Goal: Check status: Check status

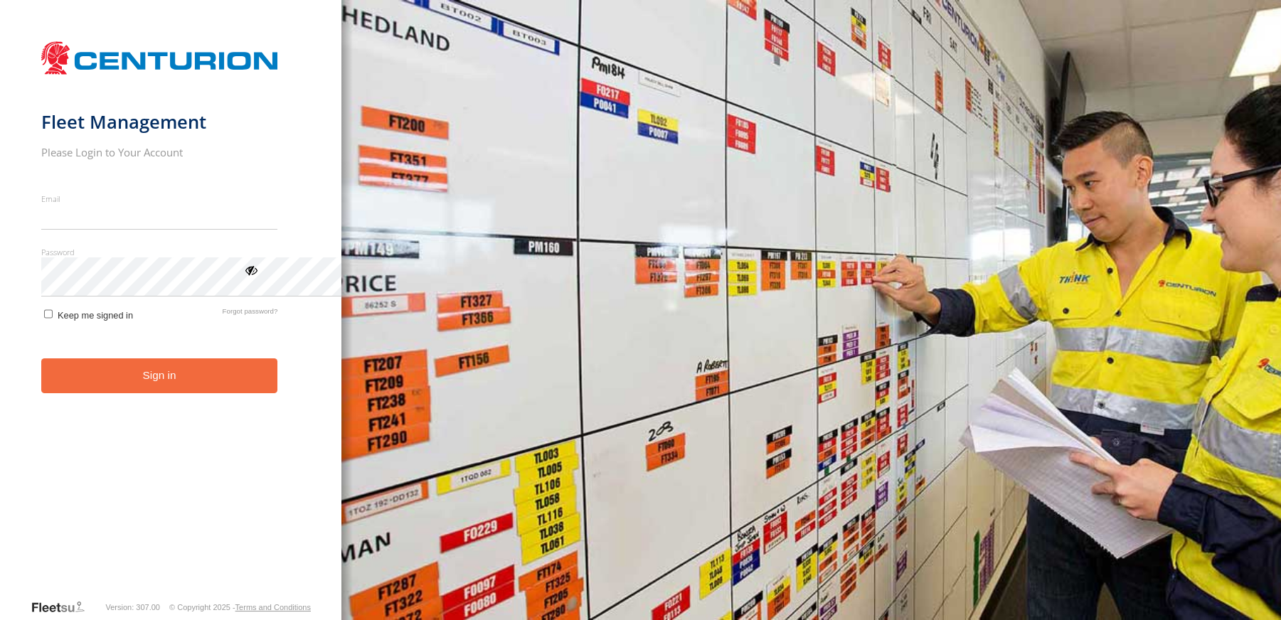
type input "**********"
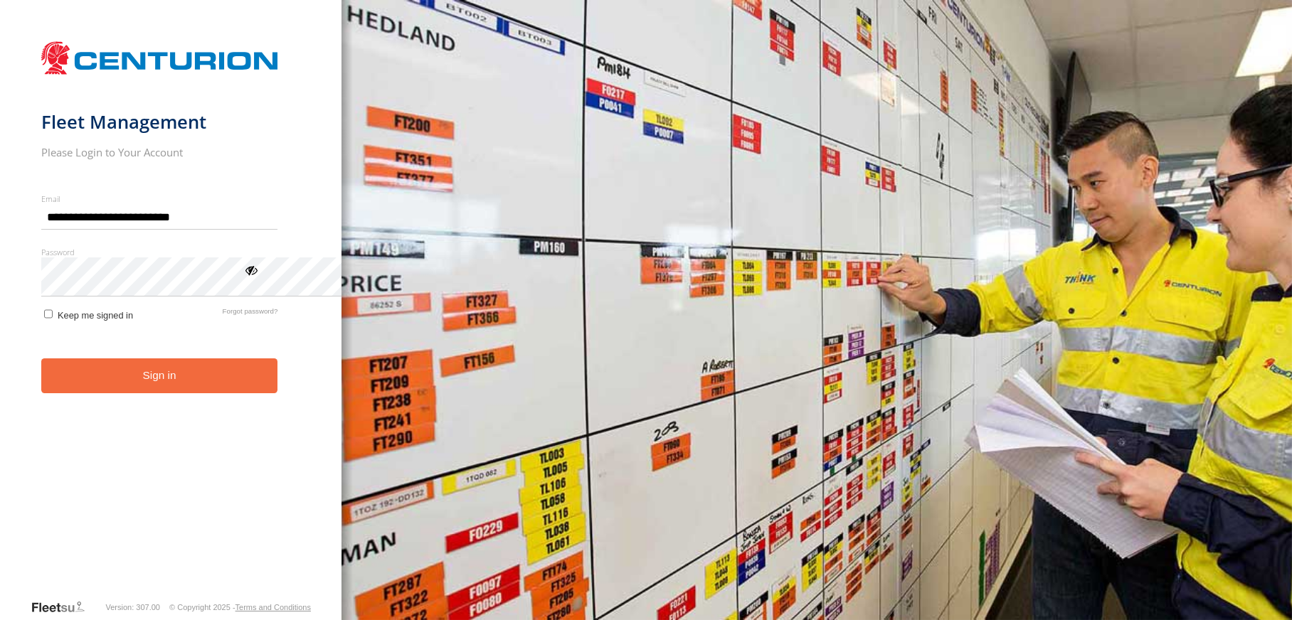
click at [254, 393] on button "Sign in" at bounding box center [159, 376] width 237 height 35
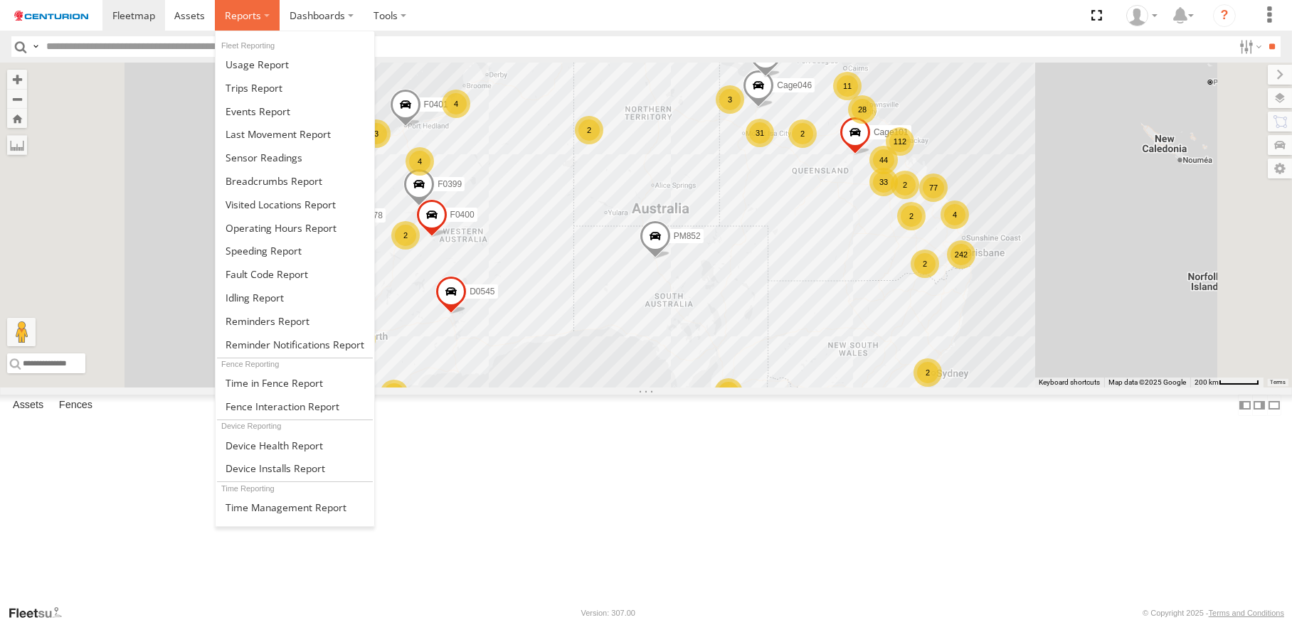
click at [261, 22] on span at bounding box center [243, 16] width 36 height 14
click at [282, 95] on span at bounding box center [254, 88] width 57 height 14
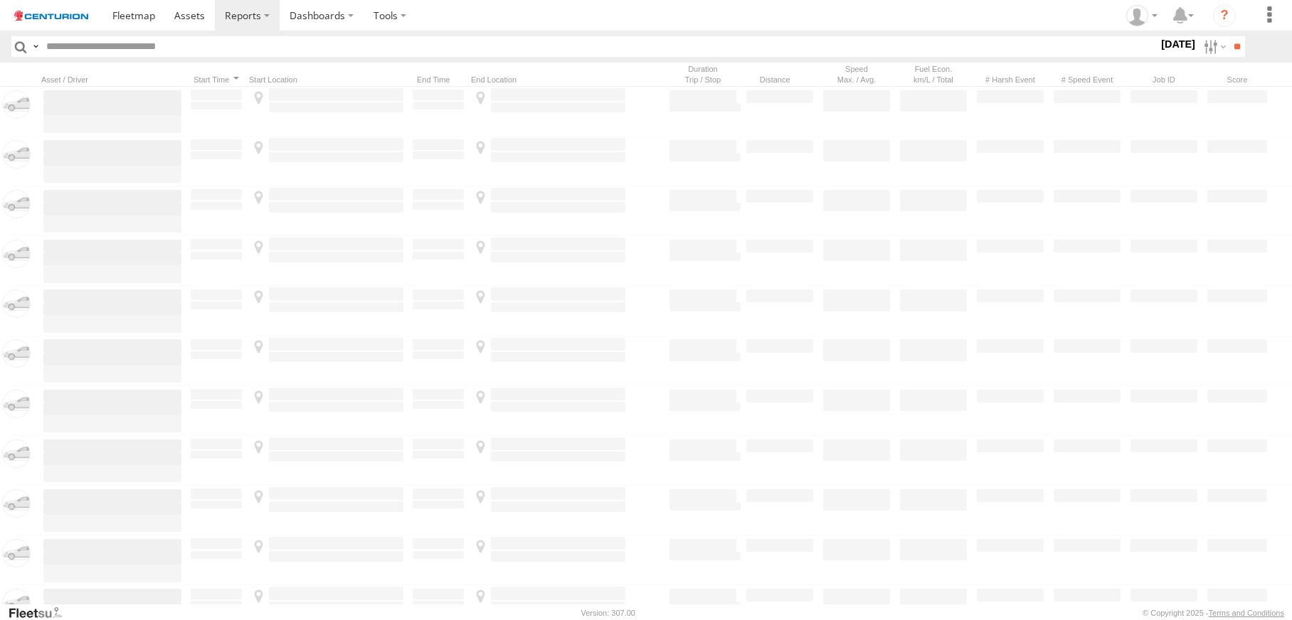
click at [152, 57] on input "text" at bounding box center [600, 46] width 1118 height 21
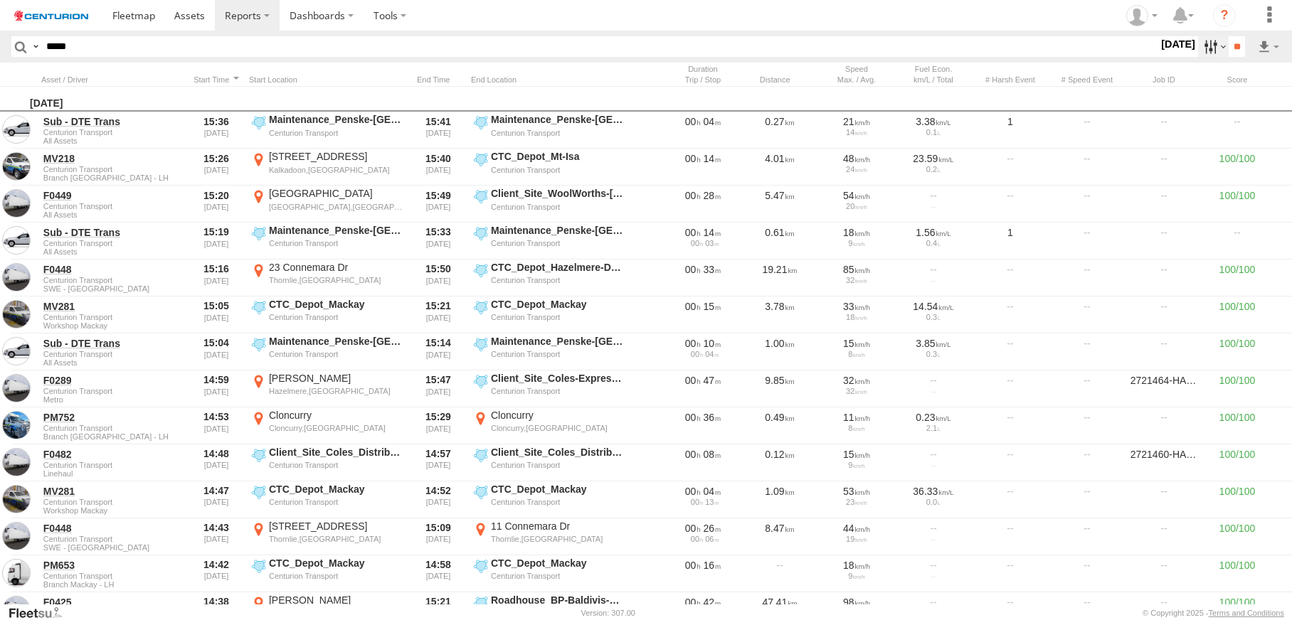
click at [1198, 57] on label at bounding box center [1213, 46] width 31 height 21
click at [0, 0] on label at bounding box center [0, 0] width 0 height 0
click at [1229, 57] on input "**" at bounding box center [1237, 46] width 16 height 21
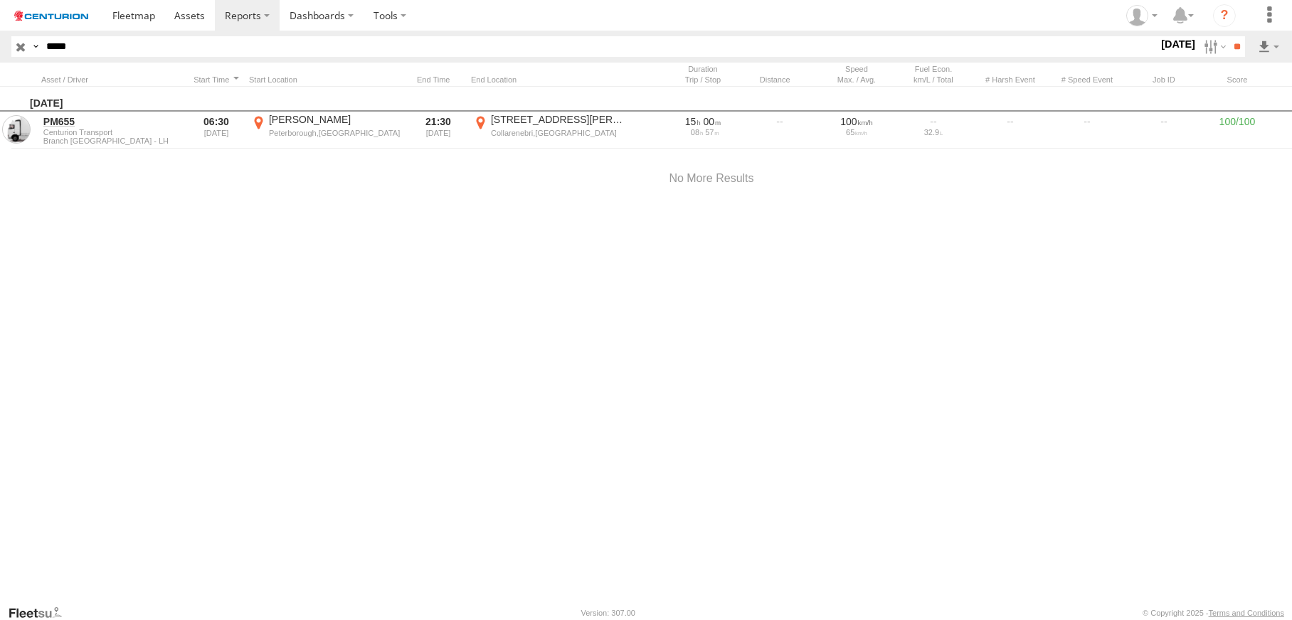
drag, startPoint x: 107, startPoint y: 59, endPoint x: 196, endPoint y: 60, distance: 88.9
click at [107, 57] on input "*****" at bounding box center [600, 46] width 1118 height 21
type input "*****"
click at [1229, 55] on input "**" at bounding box center [1237, 46] width 16 height 21
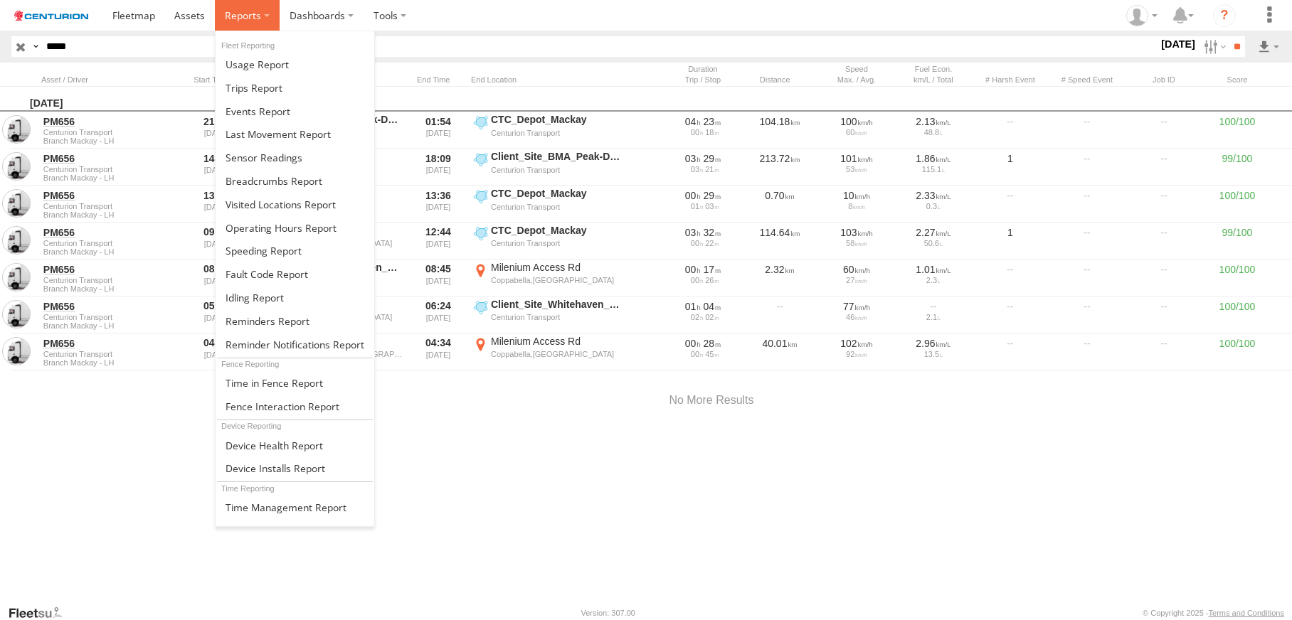
click at [261, 22] on span at bounding box center [243, 16] width 36 height 14
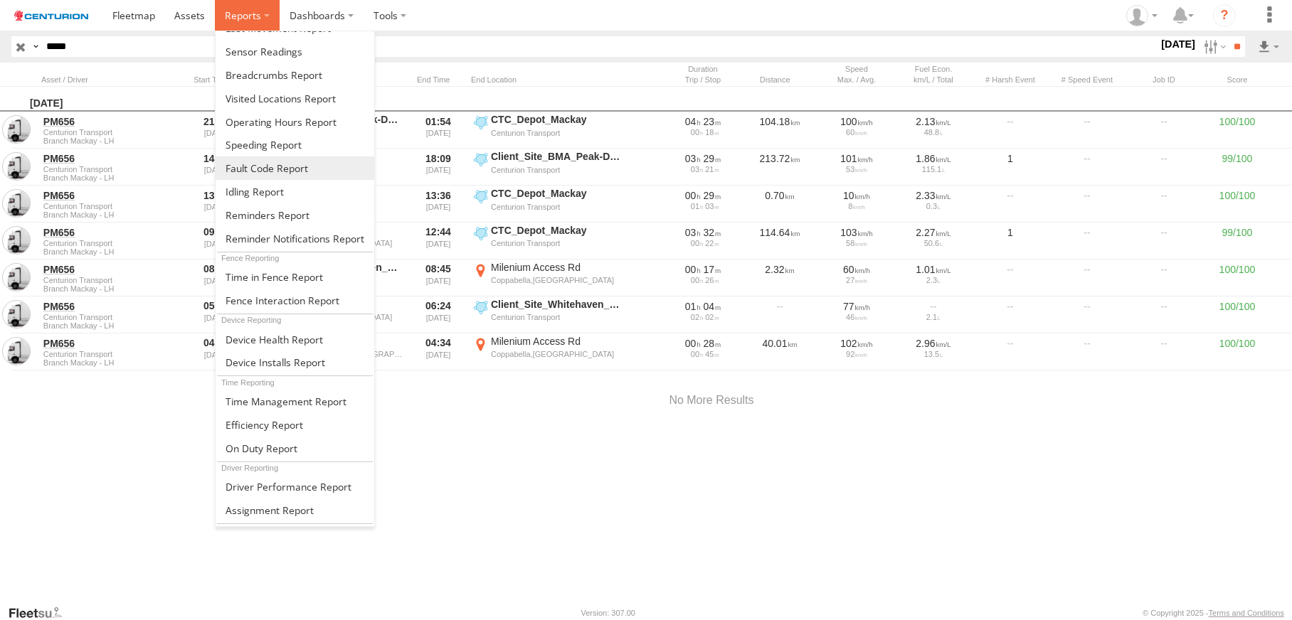
scroll to position [142, 0]
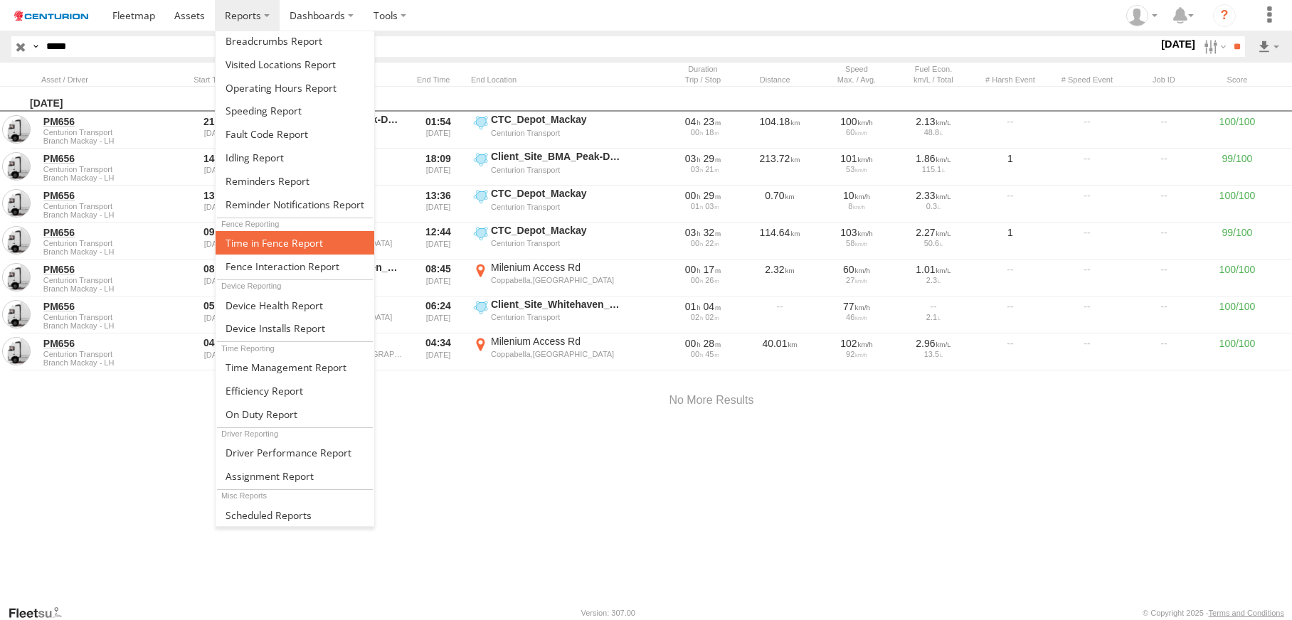
click at [323, 250] on span at bounding box center [274, 243] width 97 height 14
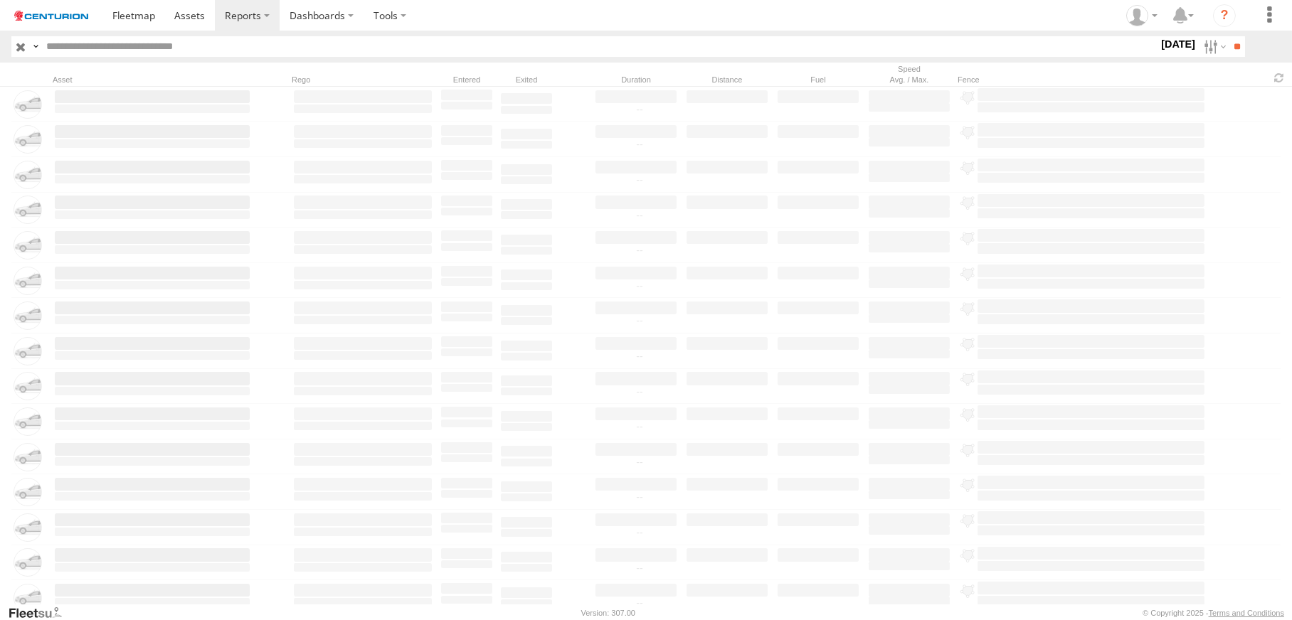
click at [106, 57] on input "text" at bounding box center [600, 46] width 1118 height 21
type input "*****"
click at [1229, 57] on input "**" at bounding box center [1237, 46] width 16 height 21
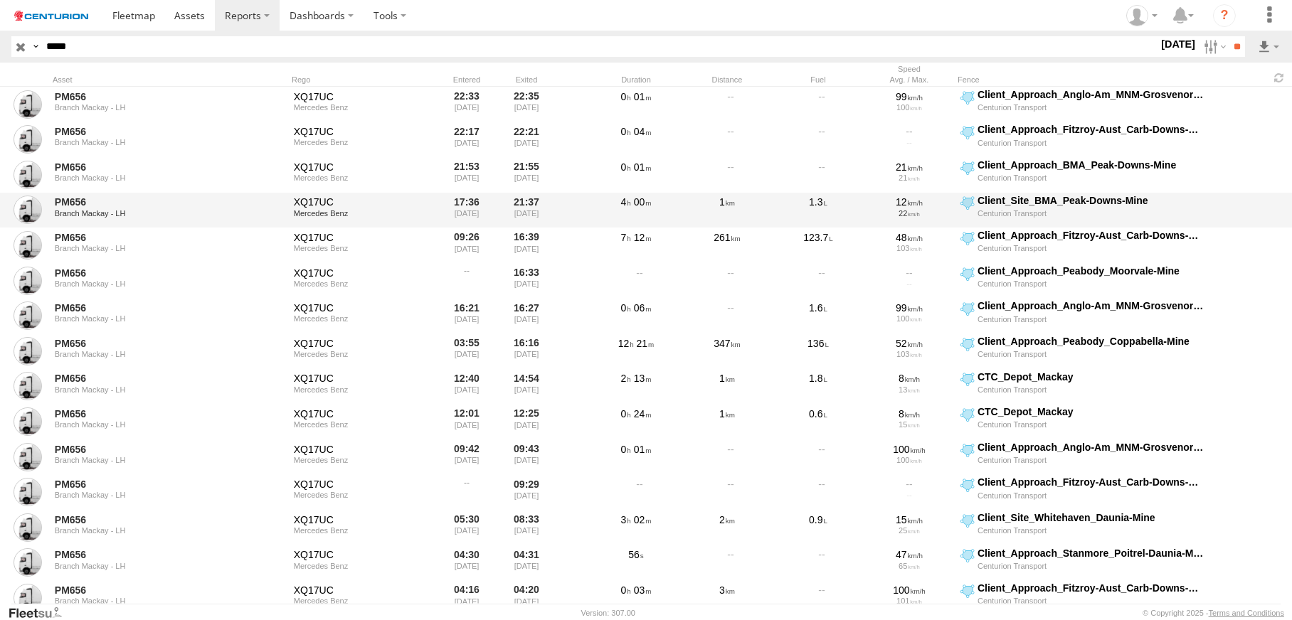
click at [471, 224] on div "17:36 12/09/2025" at bounding box center [467, 210] width 54 height 33
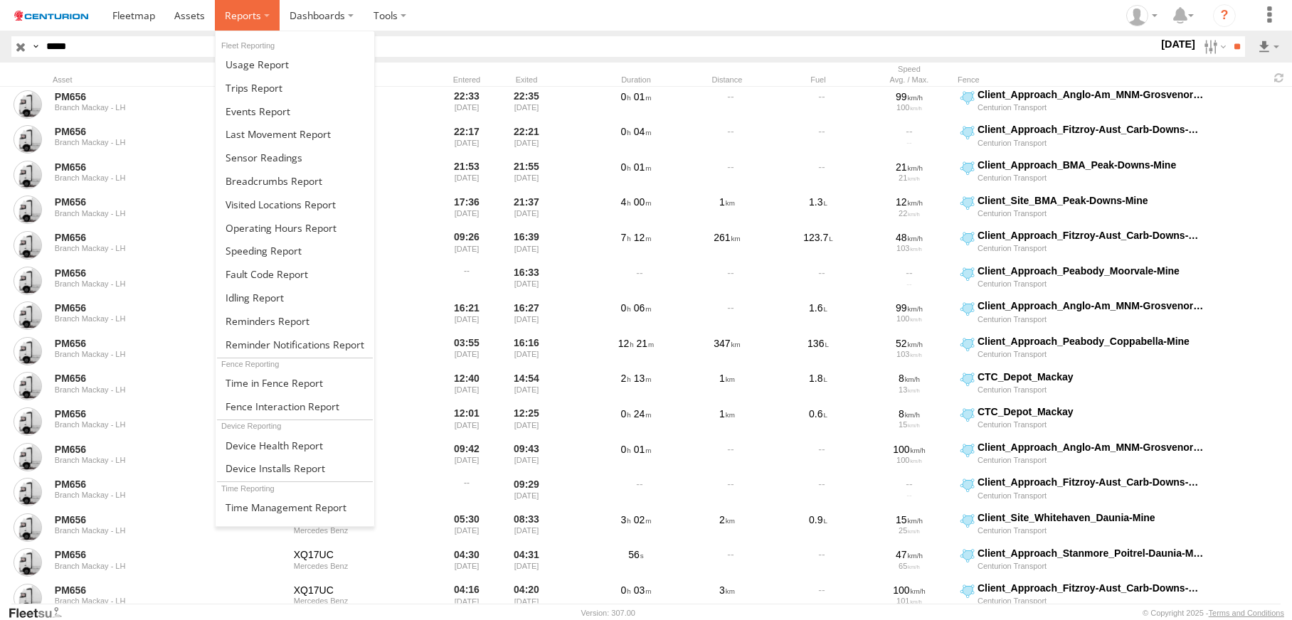
click at [280, 20] on label at bounding box center [247, 15] width 65 height 31
click at [282, 95] on span at bounding box center [254, 88] width 57 height 14
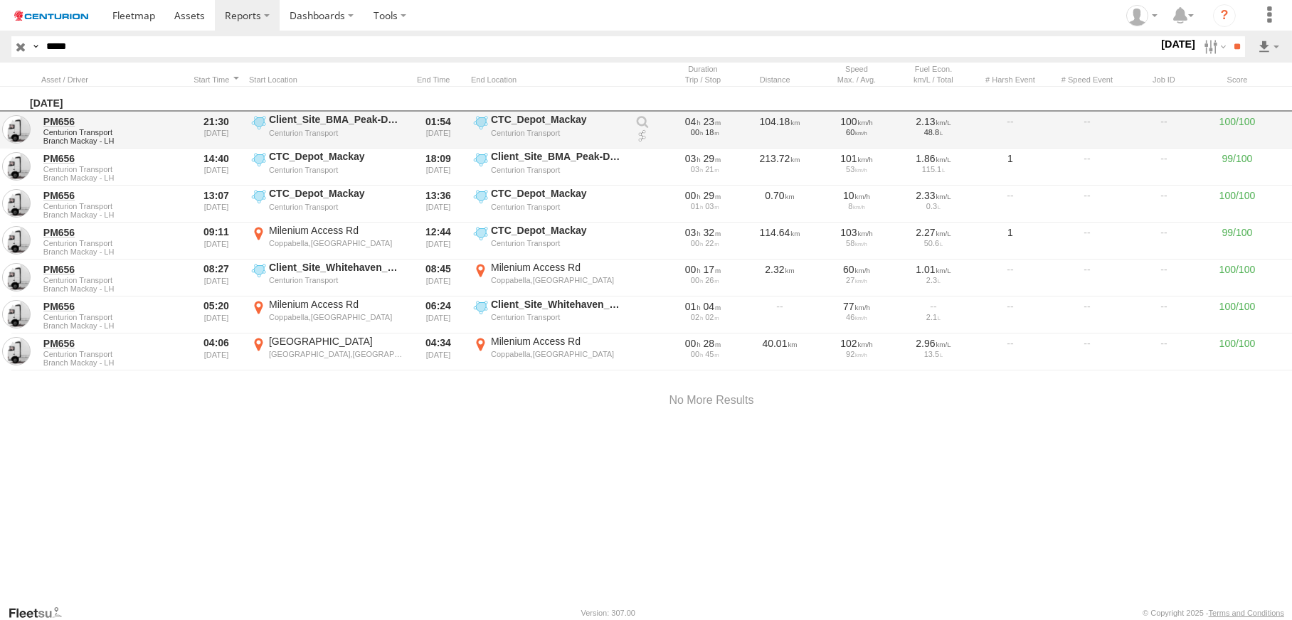
click at [638, 144] on link at bounding box center [642, 136] width 14 height 14
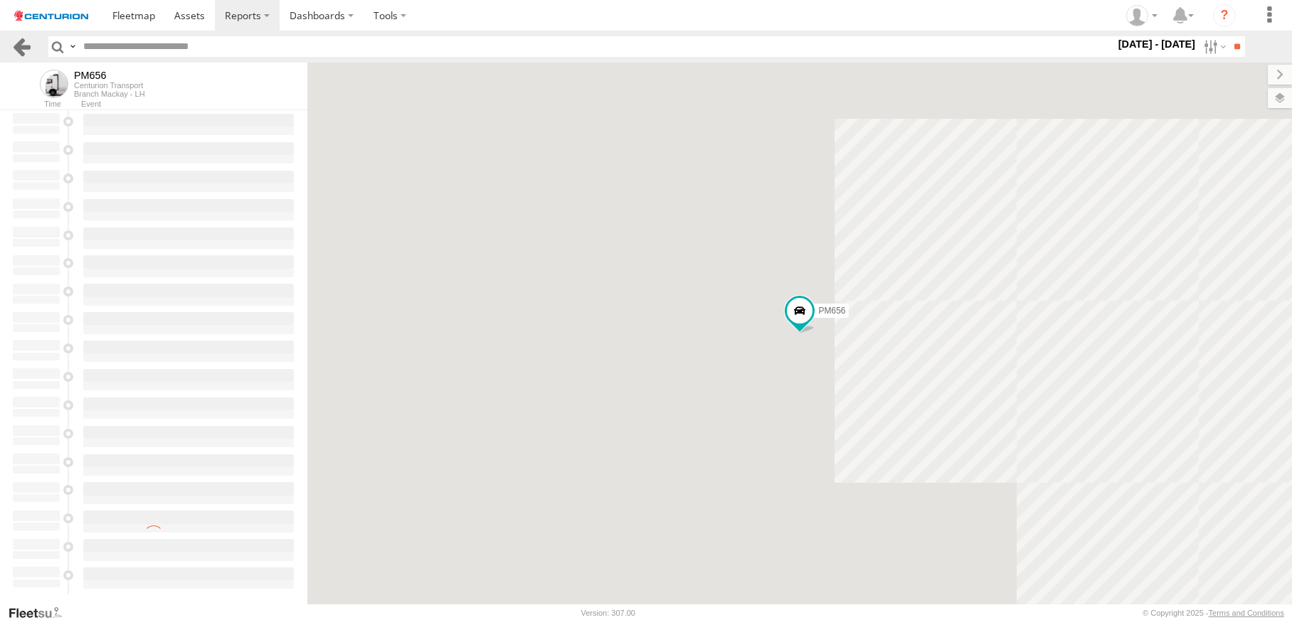
click at [27, 57] on link at bounding box center [21, 46] width 21 height 21
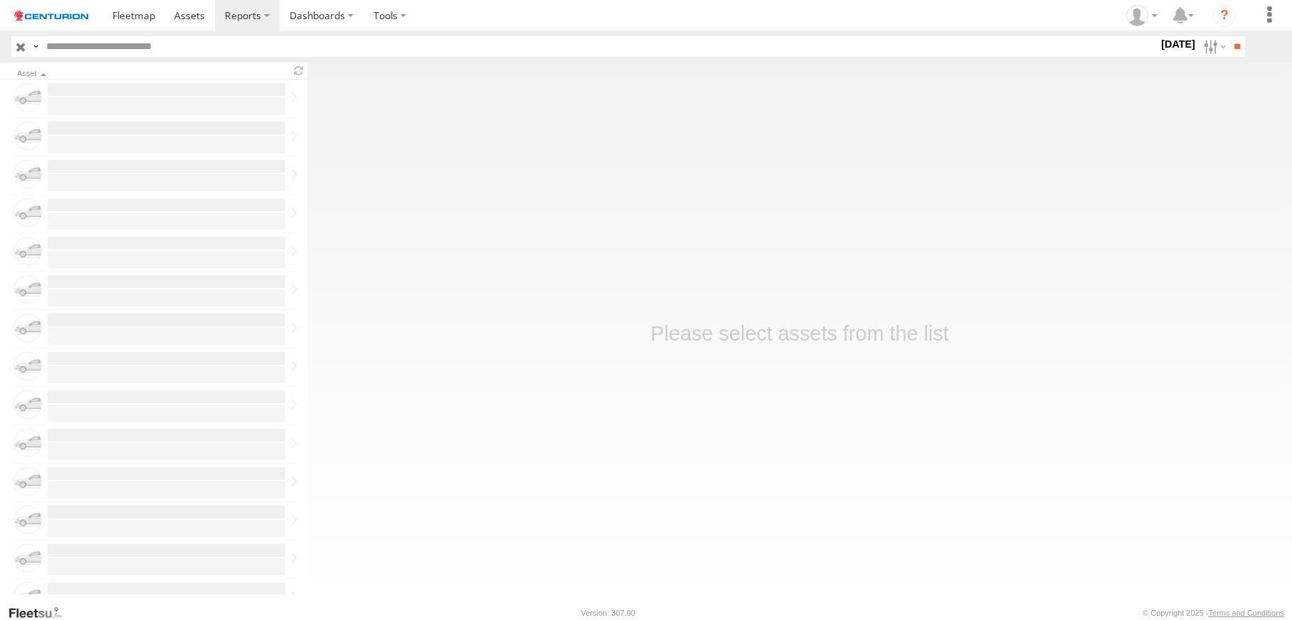
click at [110, 57] on input "text" at bounding box center [600, 46] width 1118 height 21
type input "*****"
click at [1229, 57] on input "**" at bounding box center [1237, 46] width 16 height 21
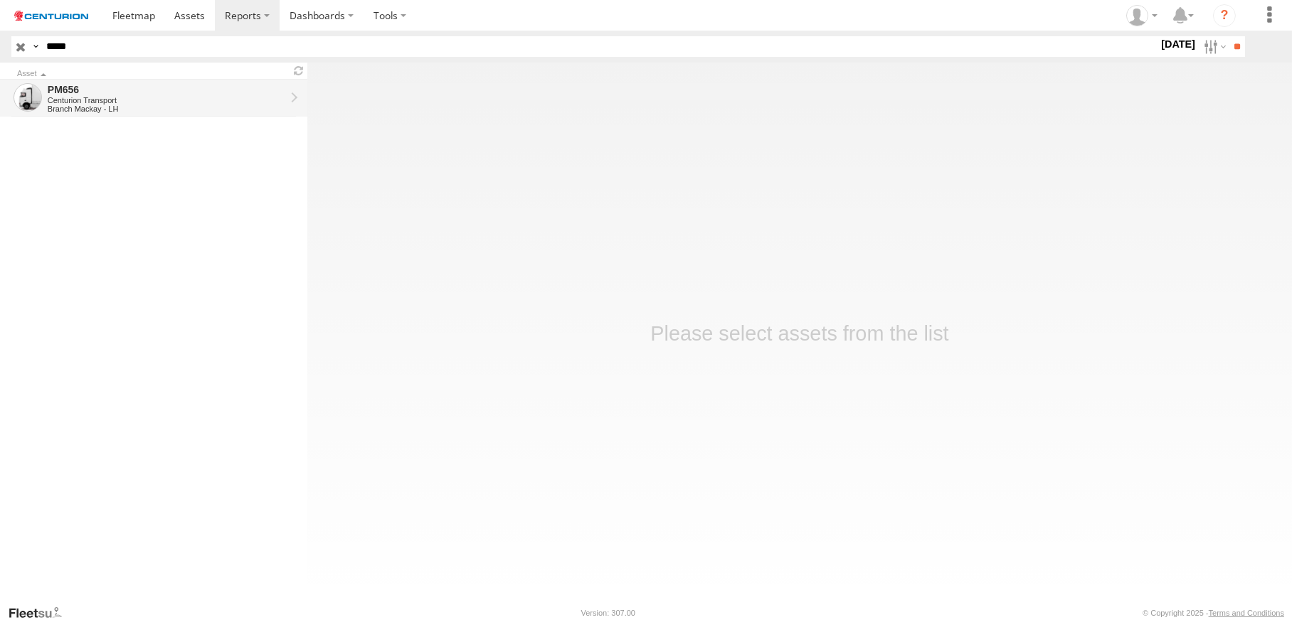
click at [307, 115] on link "PM656 Centurion Transport Branch Mackay - LH" at bounding box center [153, 98] width 307 height 37
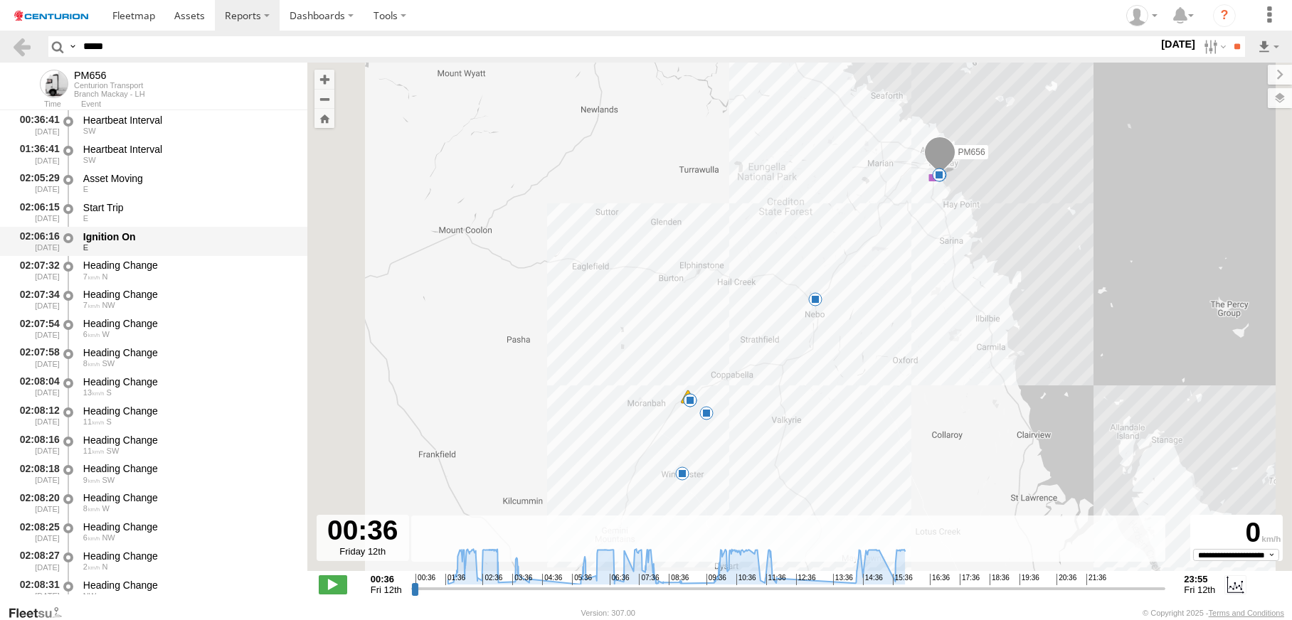
click at [100, 243] on div "Ignition On" at bounding box center [188, 237] width 211 height 13
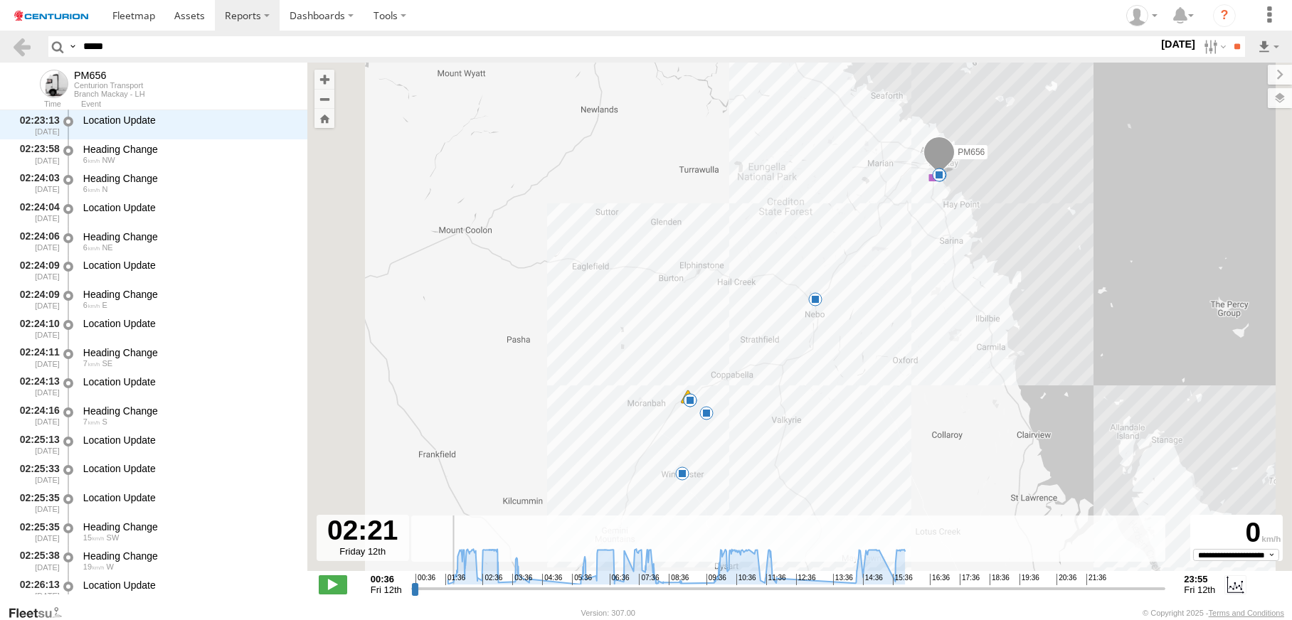
drag, startPoint x: 620, startPoint y: 583, endPoint x: 651, endPoint y: 584, distance: 31.3
click at [651, 584] on input "range" at bounding box center [788, 589] width 755 height 14
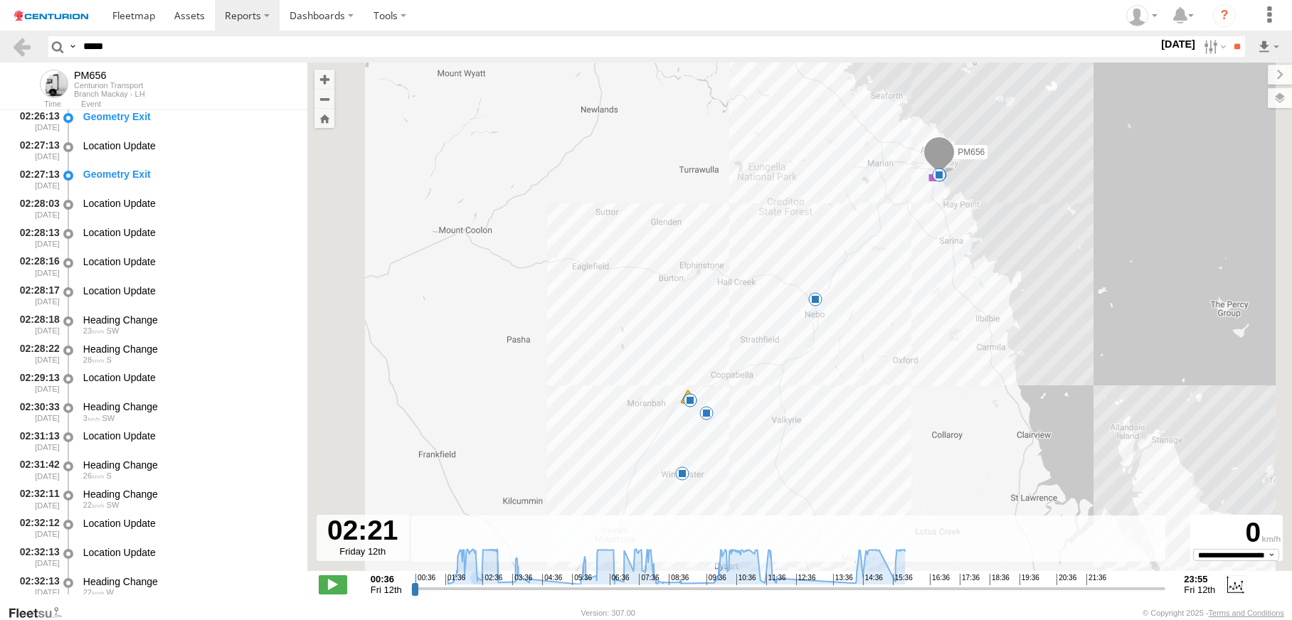
scroll to position [2035, 0]
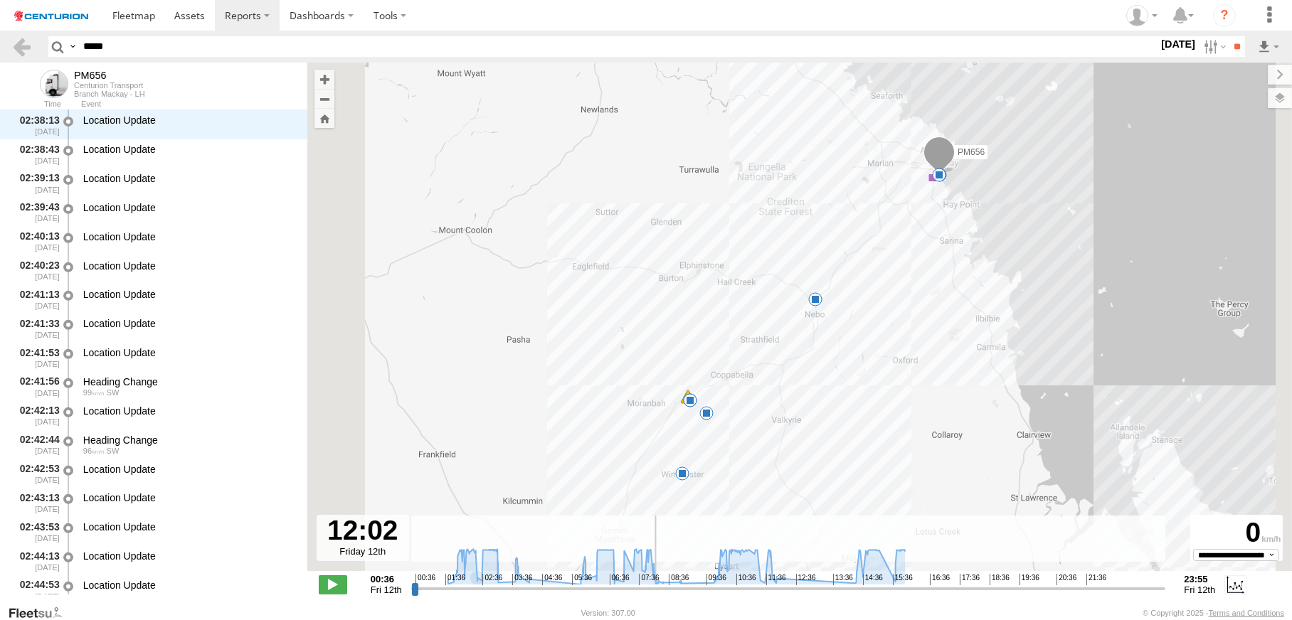
drag, startPoint x: 655, startPoint y: 578, endPoint x: 854, endPoint y: 556, distance: 200.4
click at [854, 582] on input "range" at bounding box center [788, 589] width 755 height 14
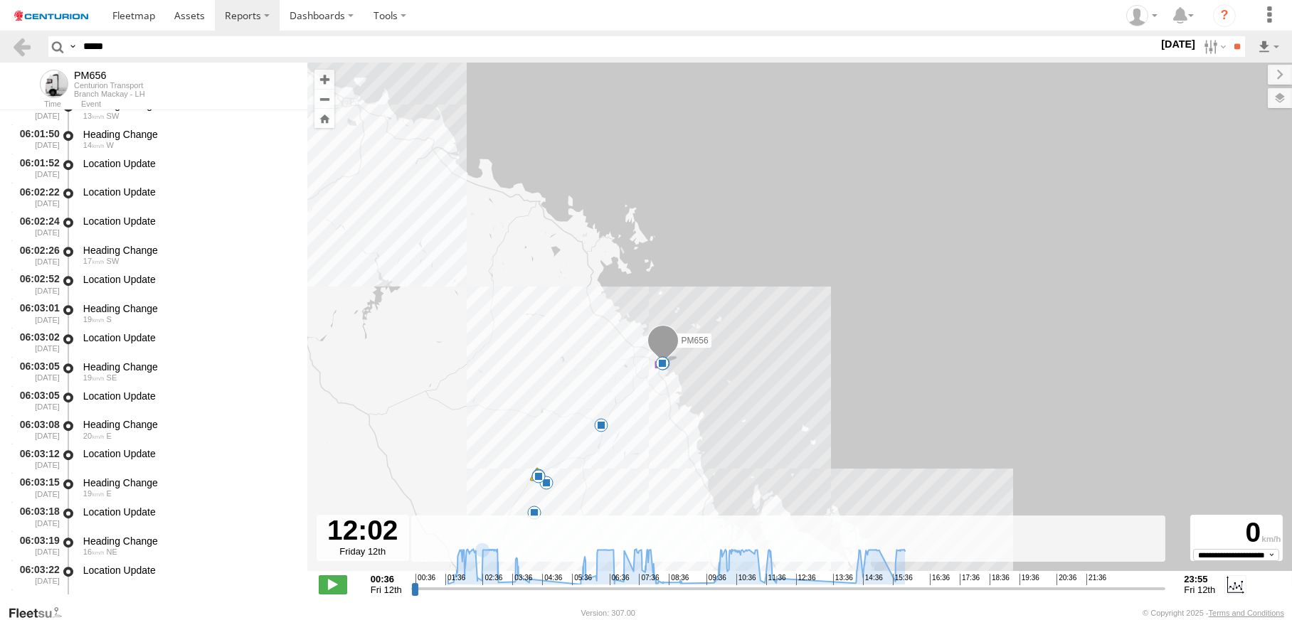
scroll to position [14414, 0]
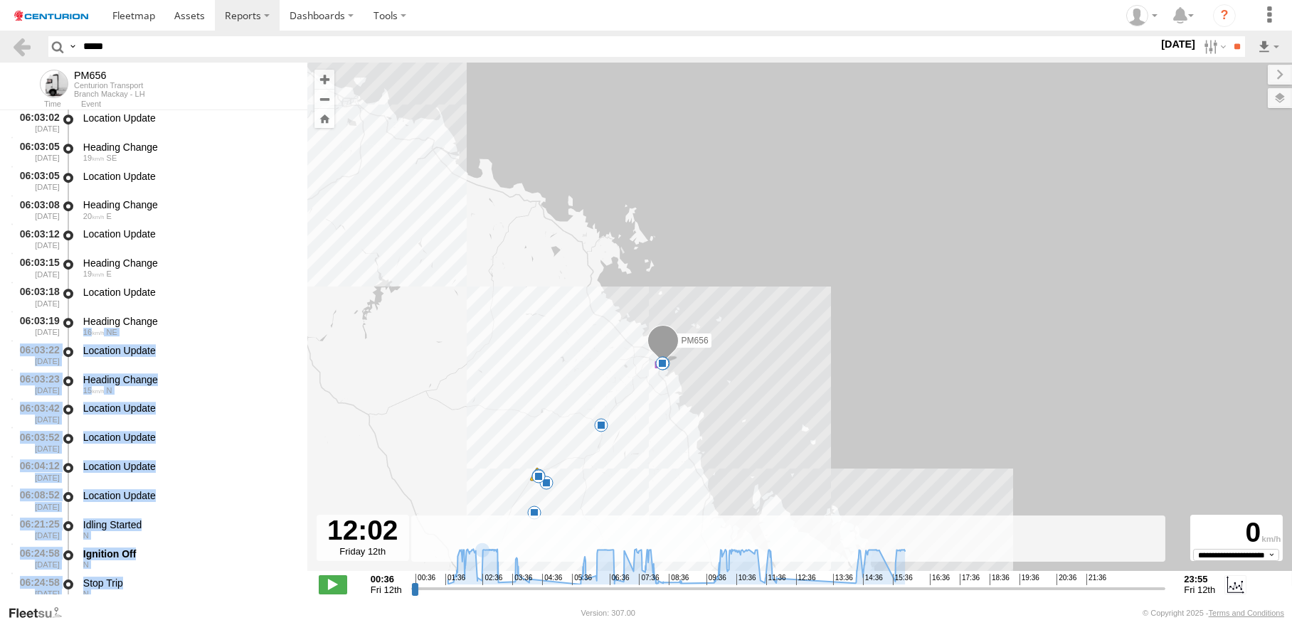
drag, startPoint x: 456, startPoint y: 521, endPoint x: 457, endPoint y: 621, distance: 99.6
click at [457, 620] on html at bounding box center [646, 310] width 1292 height 620
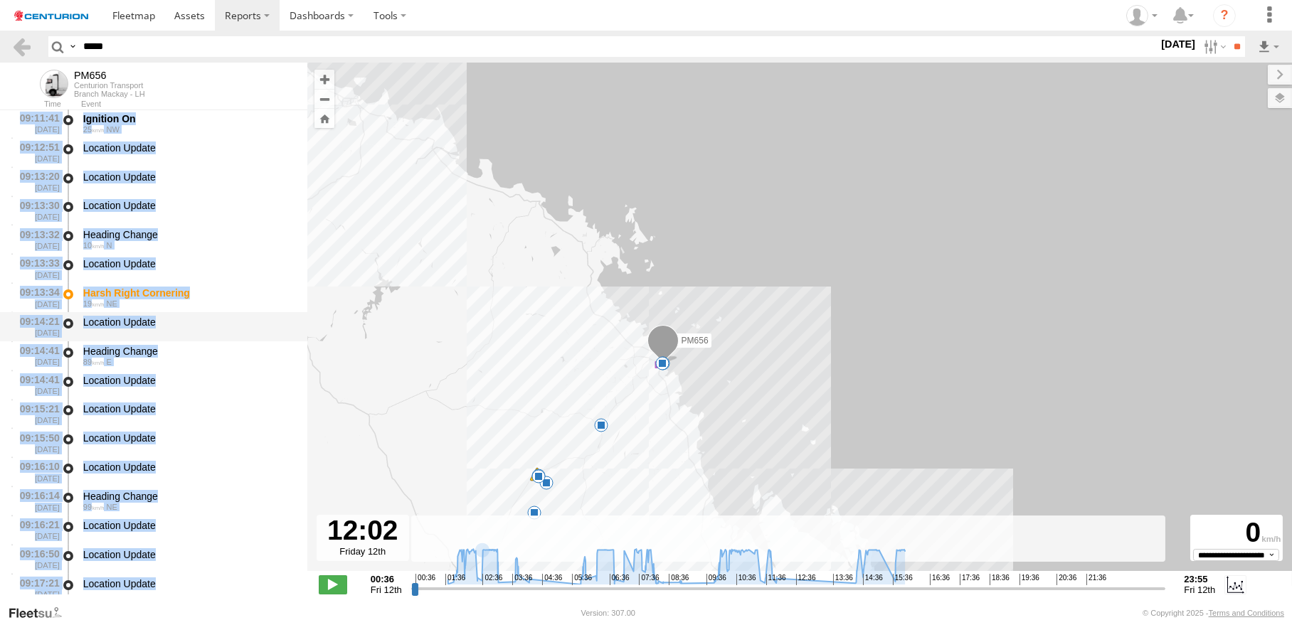
click at [296, 398] on div "Location Update" at bounding box center [188, 385] width 215 height 26
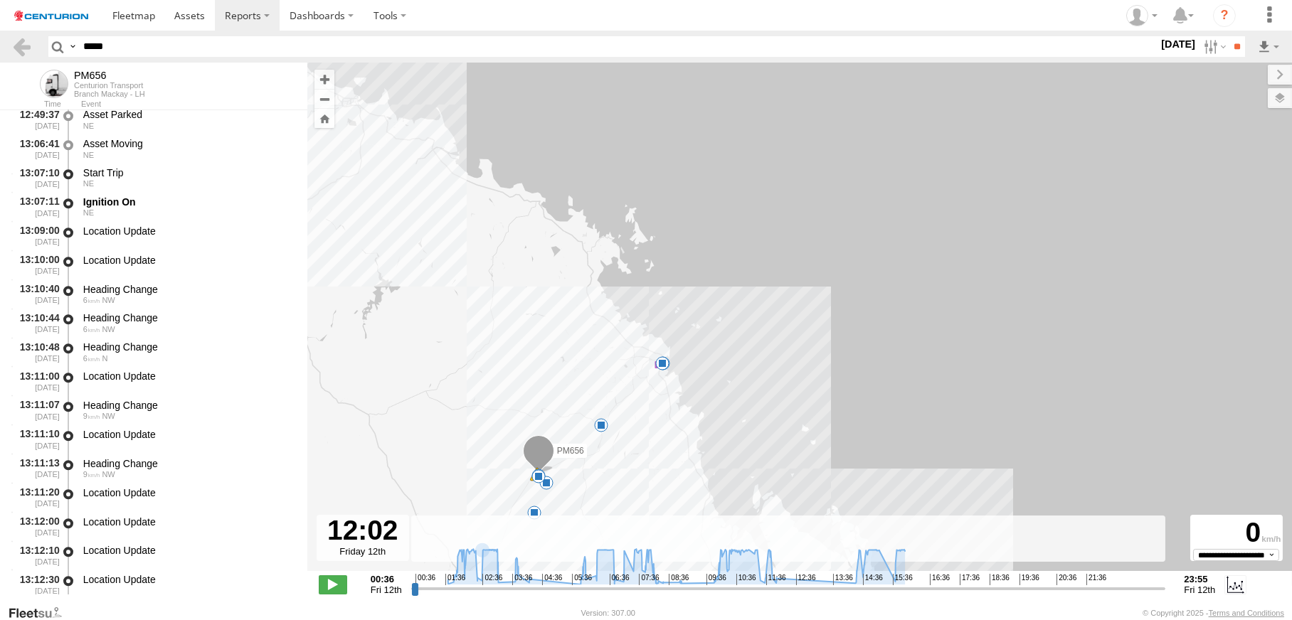
scroll to position [30147, 0]
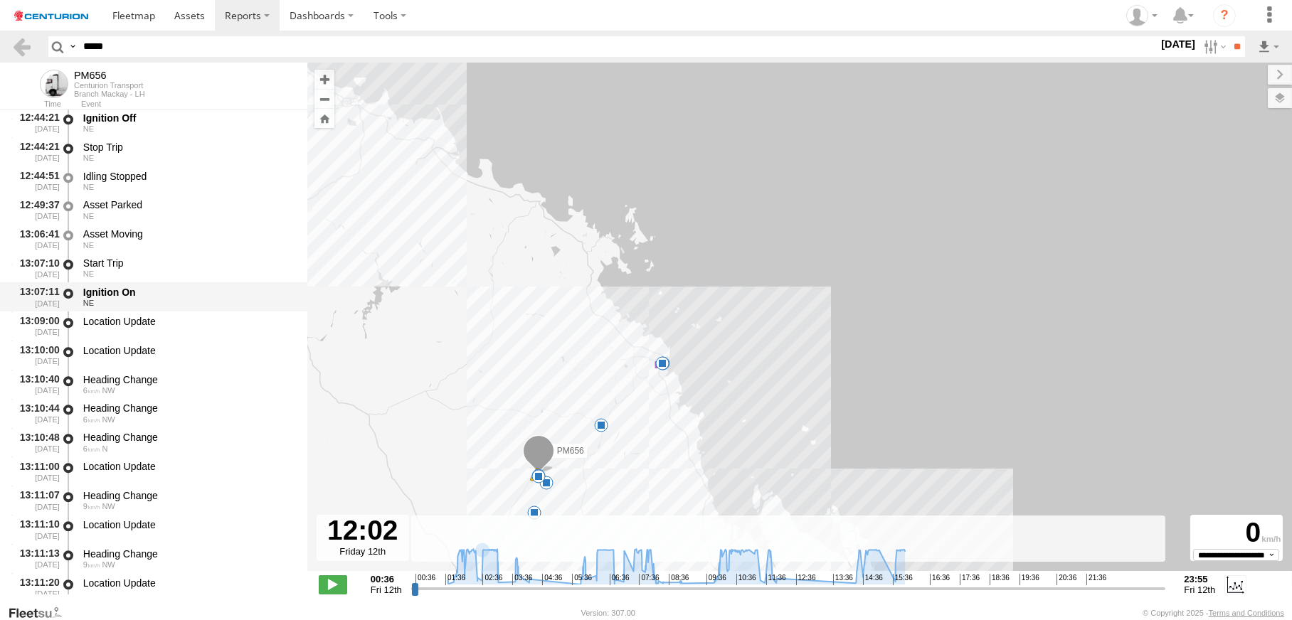
click at [104, 299] on div "Ignition On" at bounding box center [188, 292] width 211 height 13
click at [102, 299] on div "Ignition On" at bounding box center [188, 292] width 211 height 13
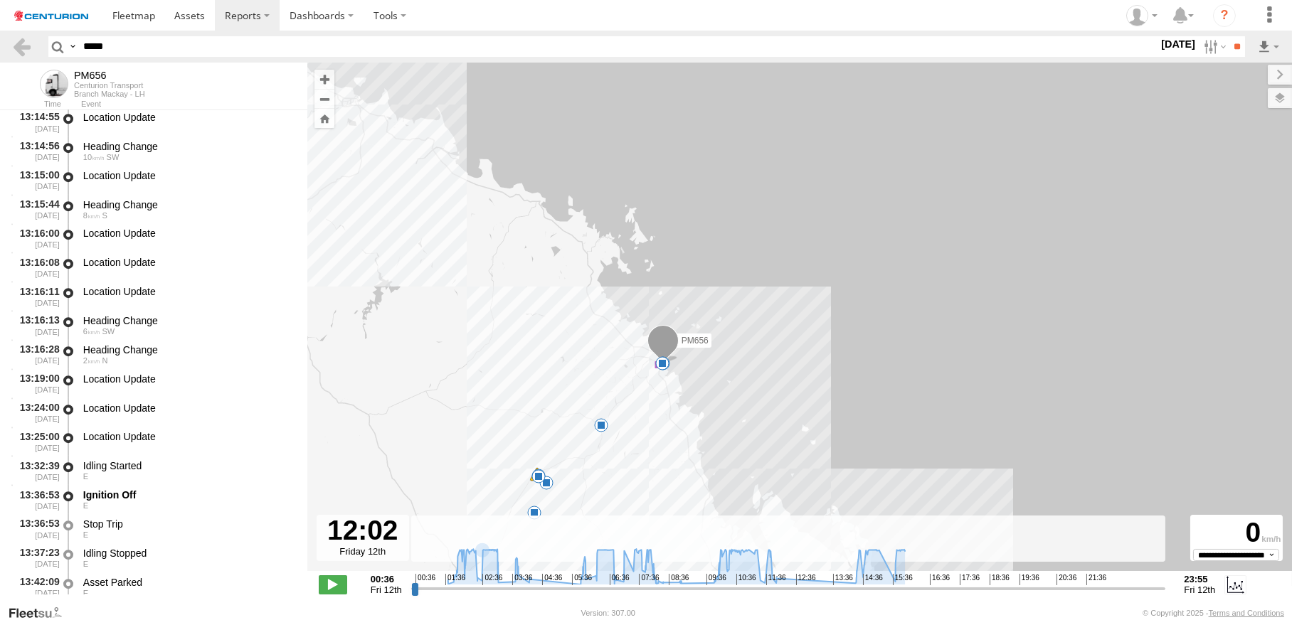
scroll to position [31215, 0]
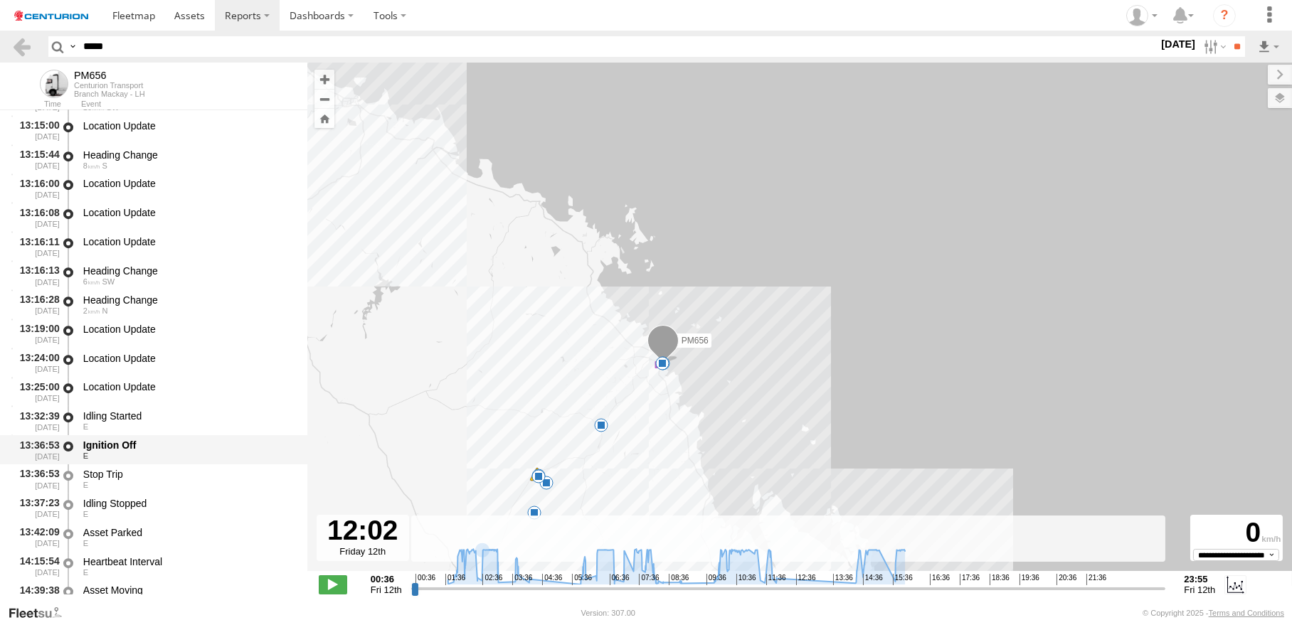
click at [102, 452] on div "Ignition Off" at bounding box center [188, 445] width 211 height 13
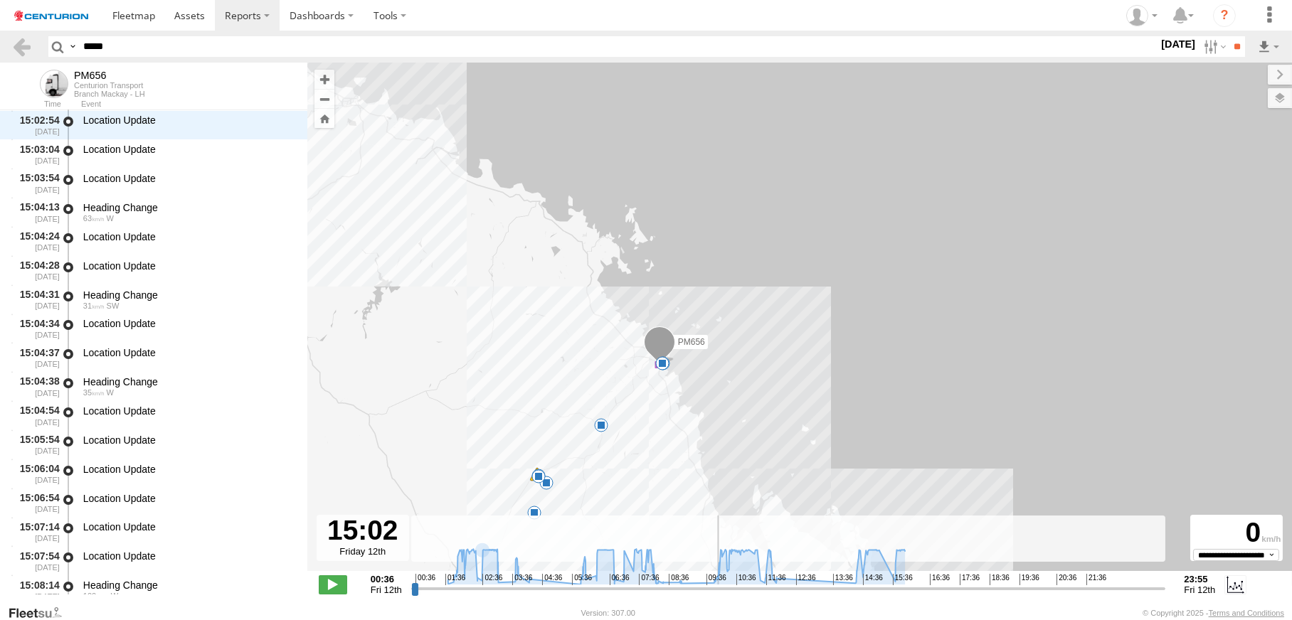
drag, startPoint x: 852, startPoint y: 583, endPoint x: 916, endPoint y: 582, distance: 64.0
click at [916, 582] on input "range" at bounding box center [788, 589] width 755 height 14
click at [916, 583] on input "range" at bounding box center [788, 589] width 755 height 14
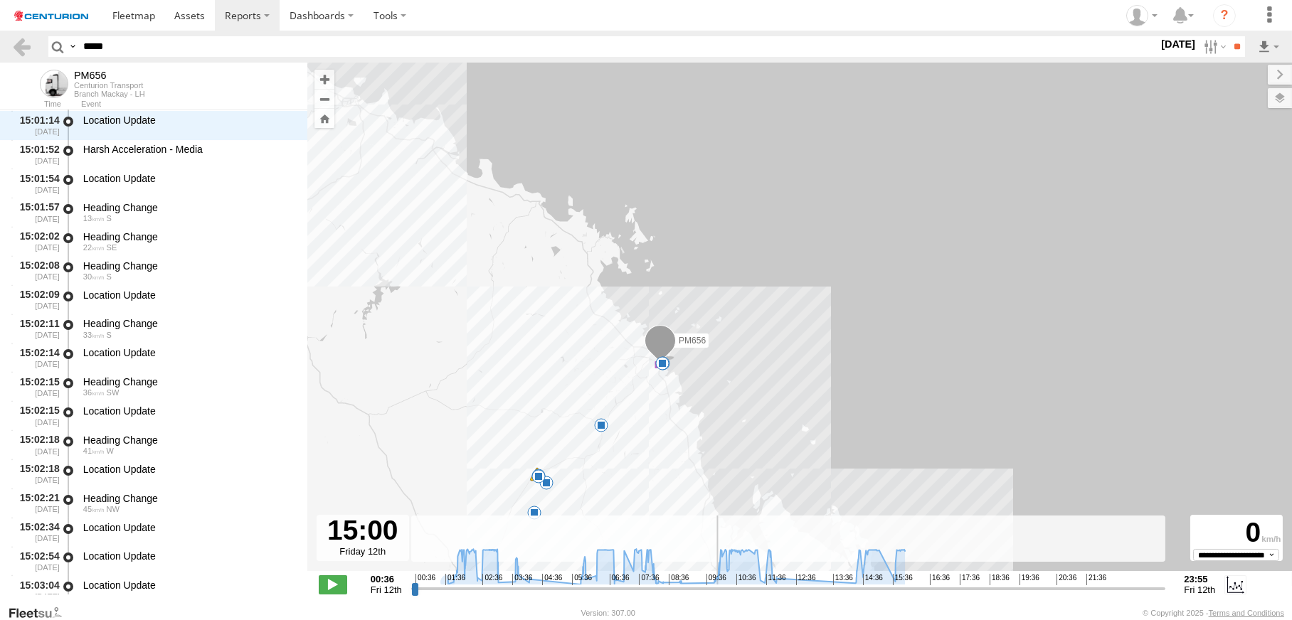
click at [916, 582] on input "range" at bounding box center [788, 589] width 755 height 14
type input "**********"
click at [916, 582] on input "range" at bounding box center [788, 589] width 755 height 14
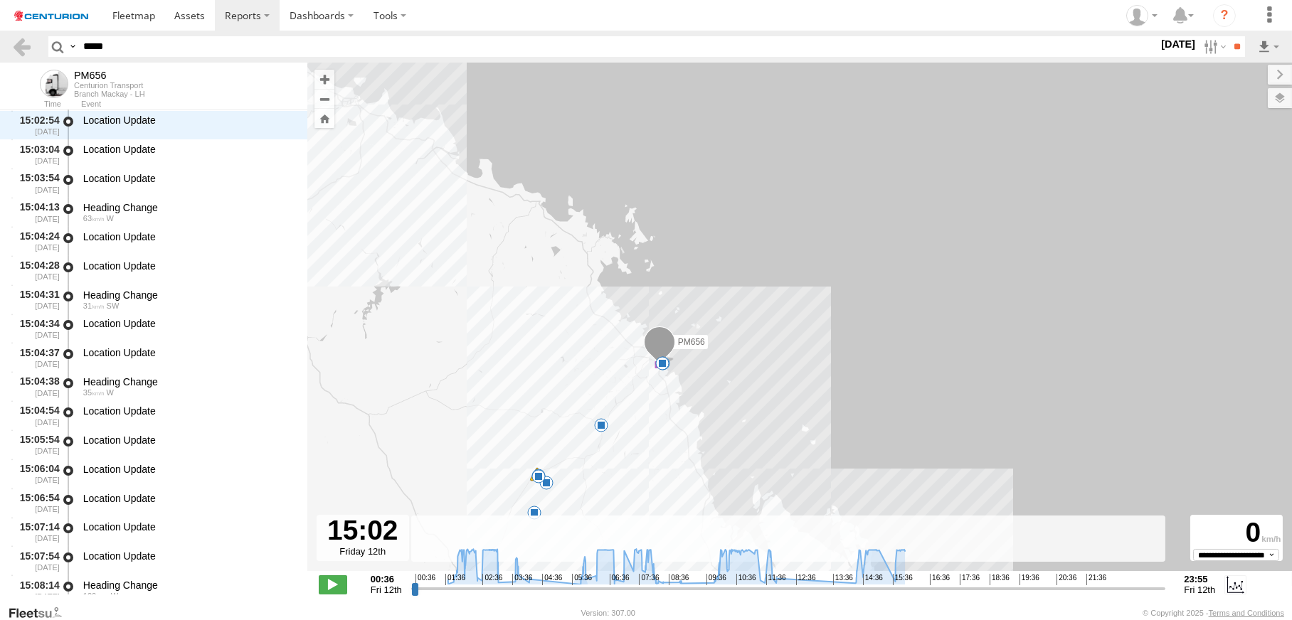
click at [156, 57] on input "*****" at bounding box center [618, 46] width 1081 height 21
type input "*****"
click at [1198, 57] on label at bounding box center [1213, 46] width 31 height 21
click at [0, 0] on label at bounding box center [0, 0] width 0 height 0
click at [1229, 57] on input "**" at bounding box center [1237, 46] width 16 height 21
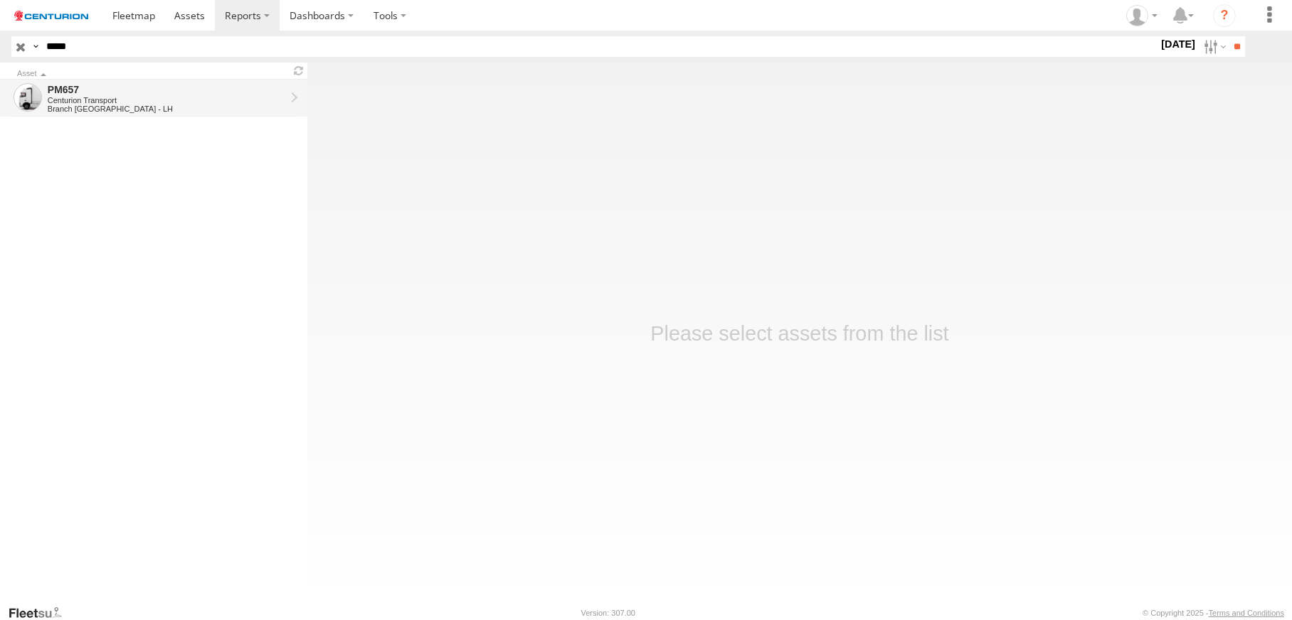
click at [307, 116] on link "PM657 Centurion Transport Branch Brisbane - LH" at bounding box center [153, 98] width 307 height 37
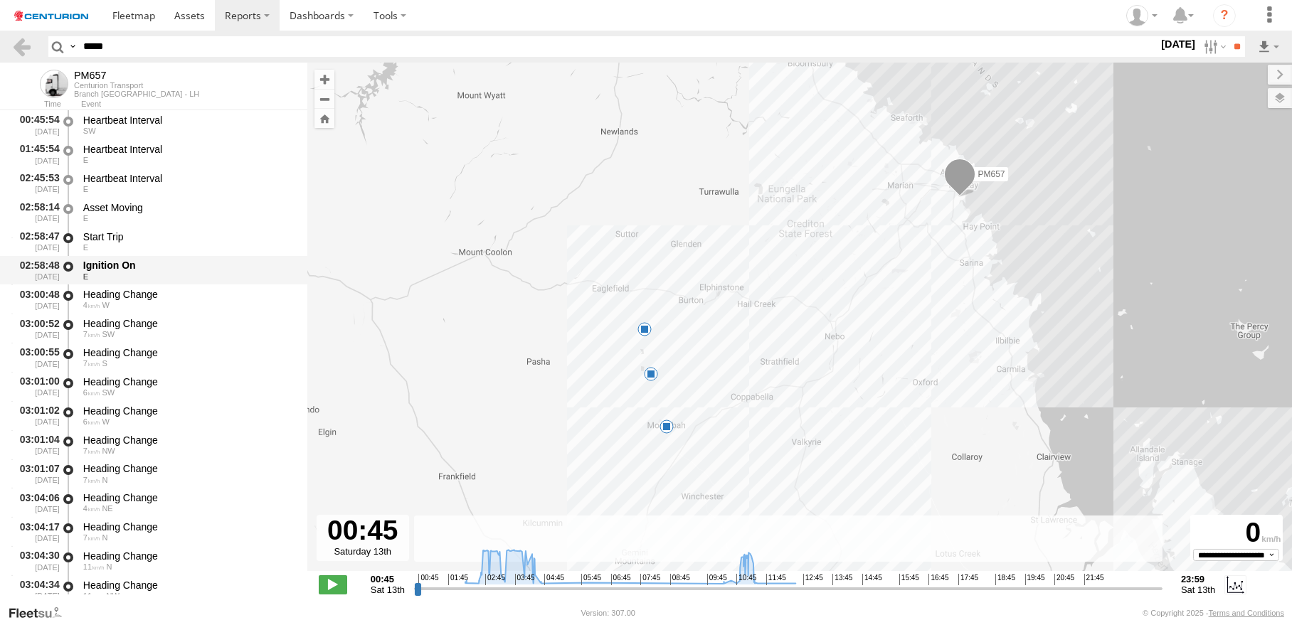
click at [119, 272] on div "Ignition On" at bounding box center [188, 265] width 211 height 13
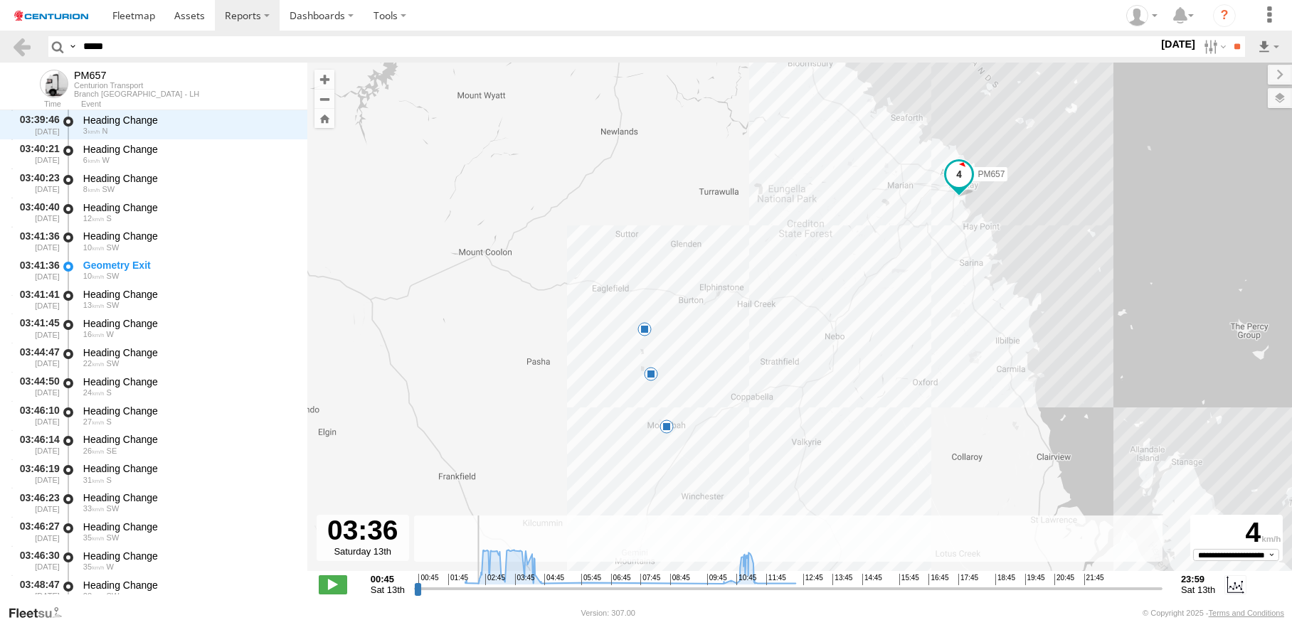
scroll to position [640, 0]
drag, startPoint x: 623, startPoint y: 588, endPoint x: 664, endPoint y: 589, distance: 42.0
click at [664, 589] on input "range" at bounding box center [788, 589] width 748 height 14
drag, startPoint x: 665, startPoint y: 583, endPoint x: 677, endPoint y: 585, distance: 12.2
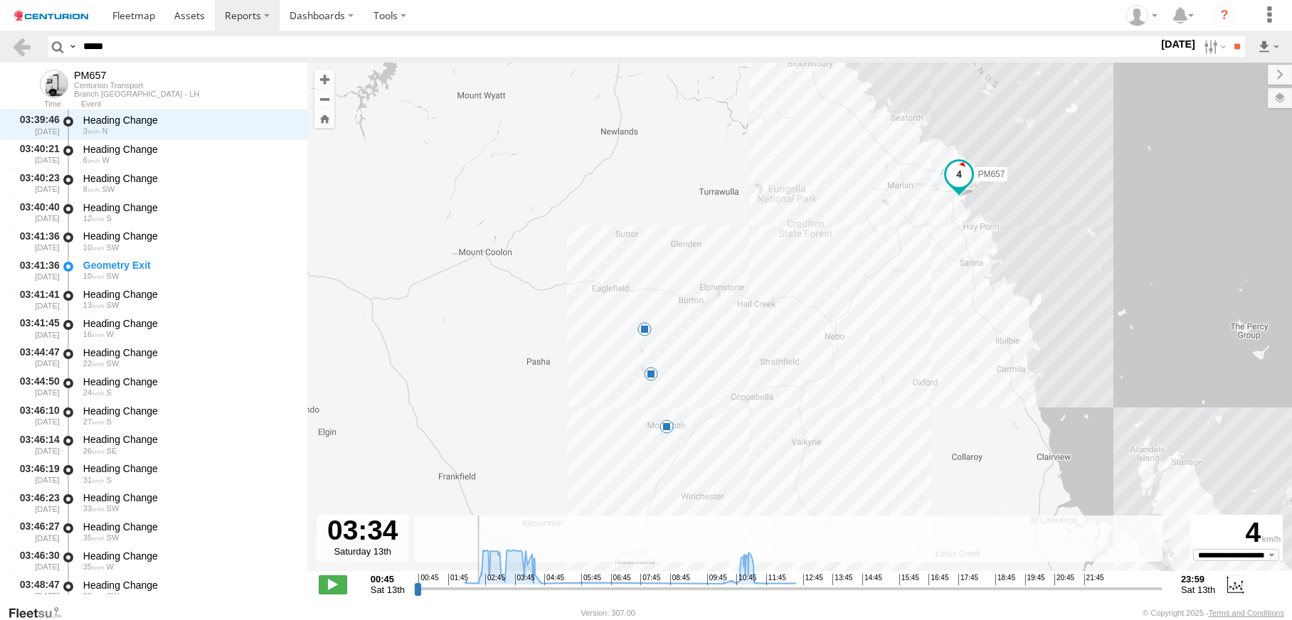
click at [677, 585] on input "range" at bounding box center [788, 589] width 748 height 14
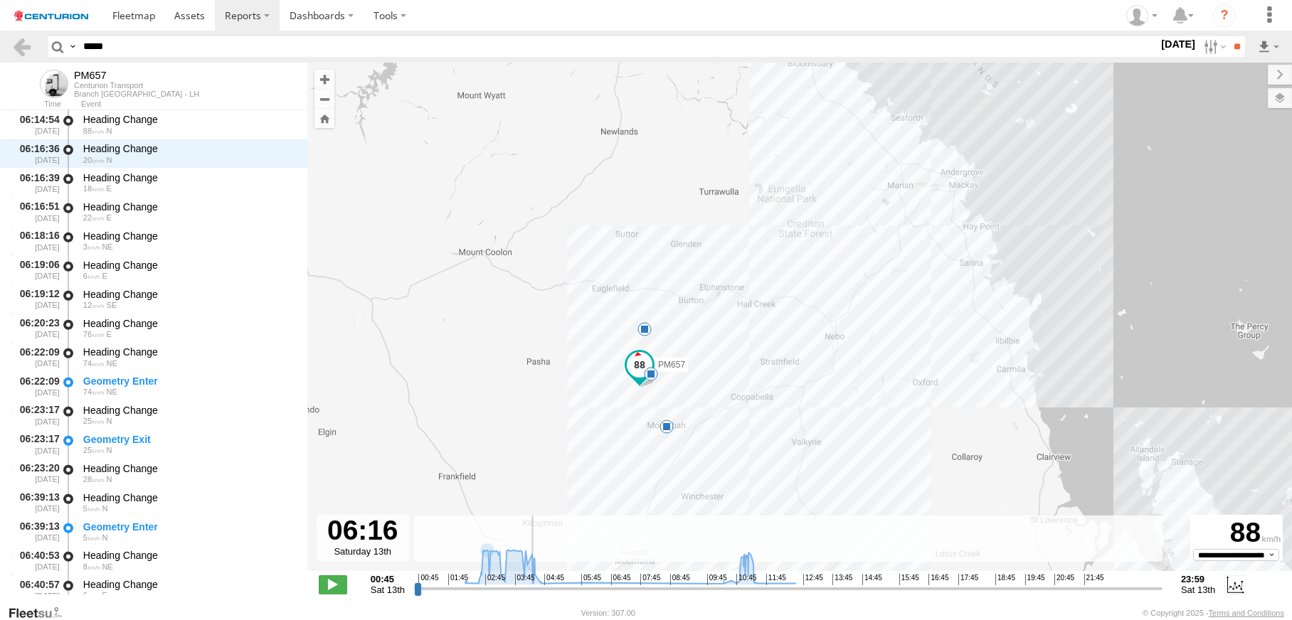
scroll to position [2936, 0]
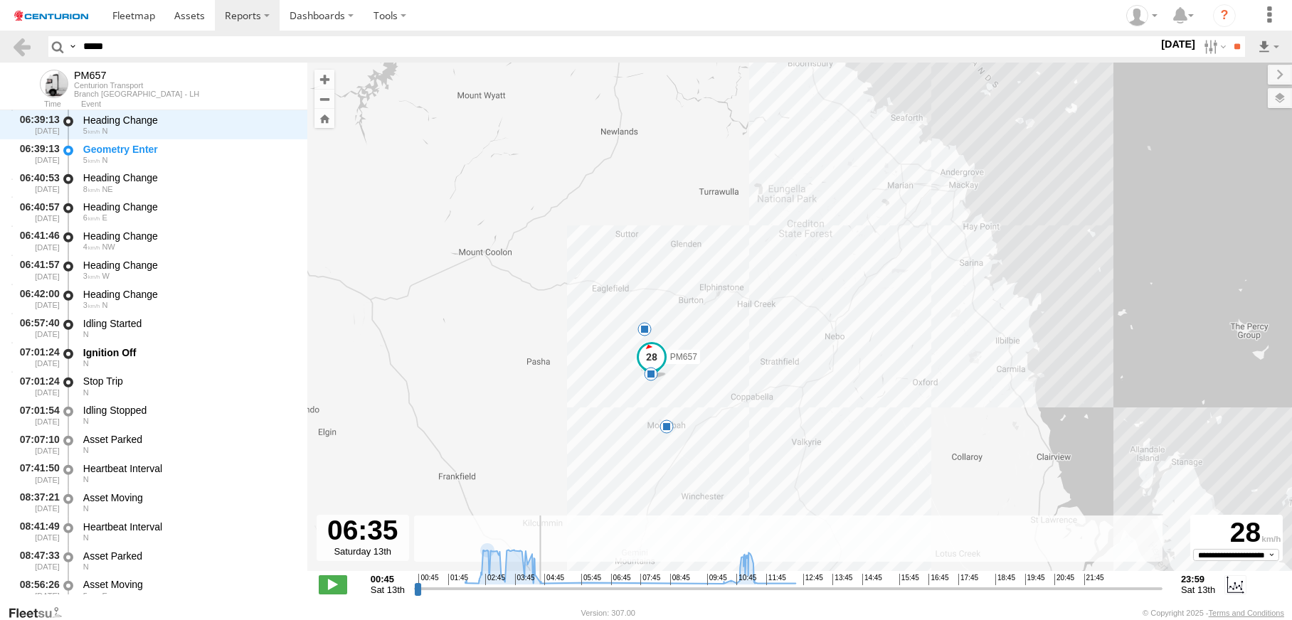
drag, startPoint x: 679, startPoint y: 583, endPoint x: 739, endPoint y: 584, distance: 60.5
click at [739, 584] on input "range" at bounding box center [788, 589] width 748 height 14
click at [658, 381] on span at bounding box center [651, 374] width 14 height 14
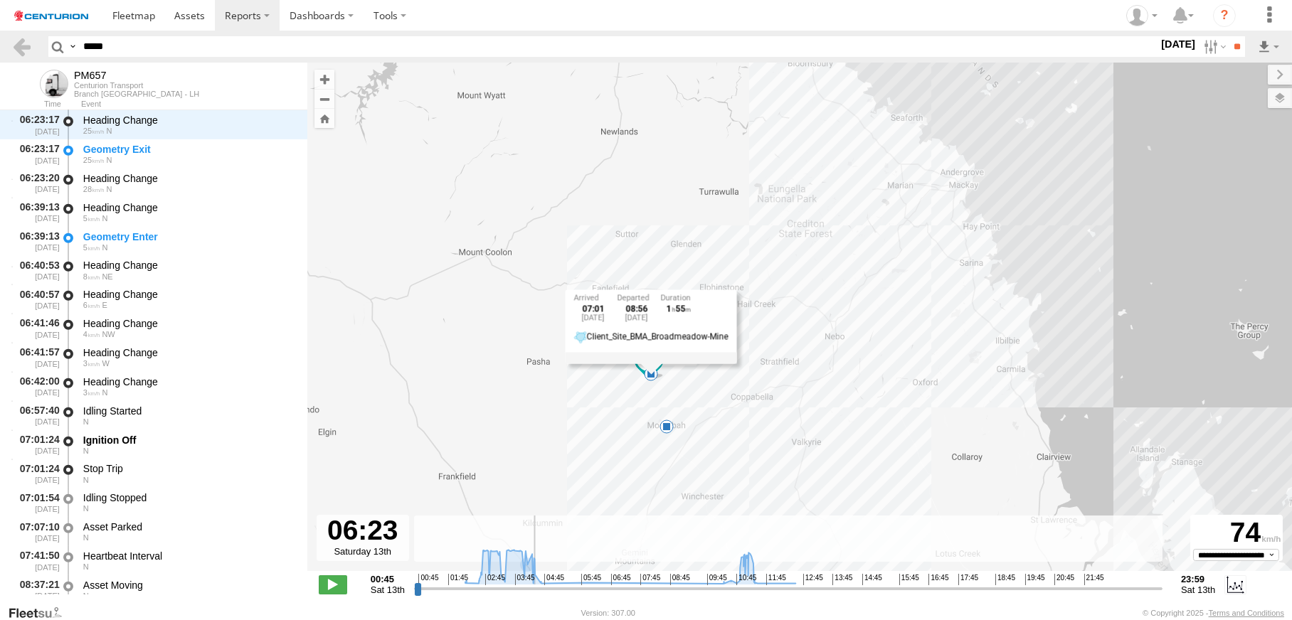
click at [735, 583] on input "range" at bounding box center [788, 589] width 748 height 14
click at [988, 349] on div "PM657 07:01 Sat 15:25 Sat 17:03 Sat 07:01 [DATE] 08:56 [DATE] 1 55 Client_Site_…" at bounding box center [799, 325] width 985 height 524
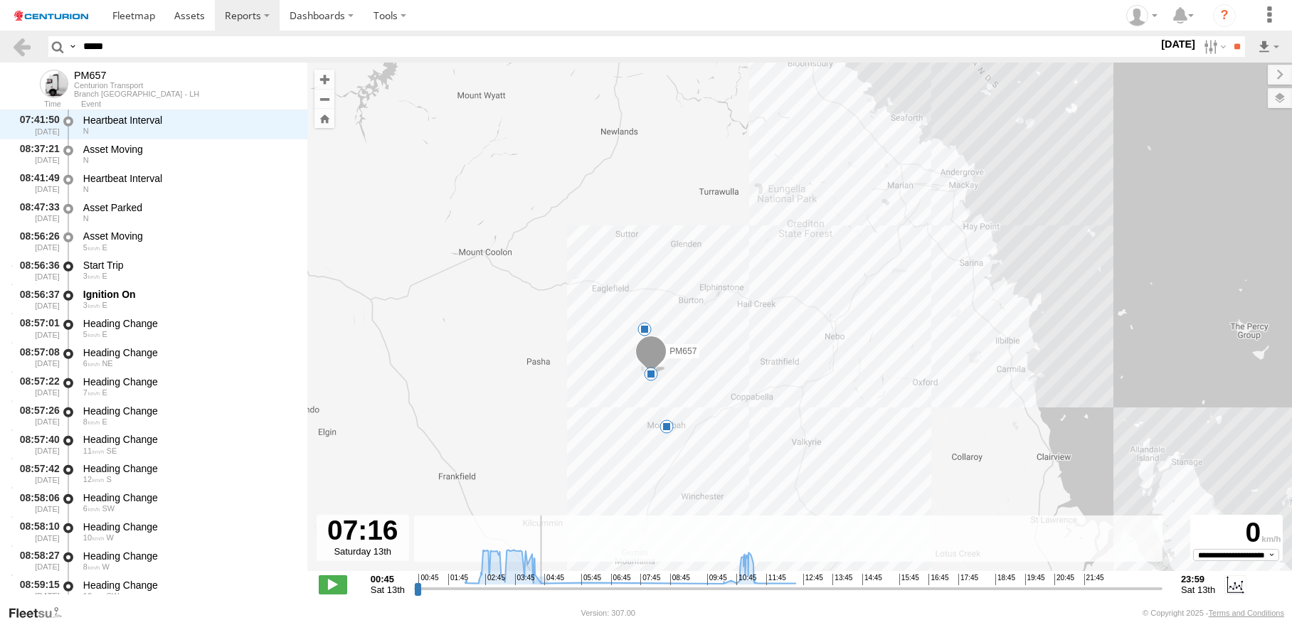
drag, startPoint x: 736, startPoint y: 588, endPoint x: 753, endPoint y: 574, distance: 22.3
click at [753, 582] on input "range" at bounding box center [788, 589] width 748 height 14
drag, startPoint x: 753, startPoint y: 581, endPoint x: 678, endPoint y: 588, distance: 75.7
click at [678, 588] on input "range" at bounding box center [788, 589] width 748 height 14
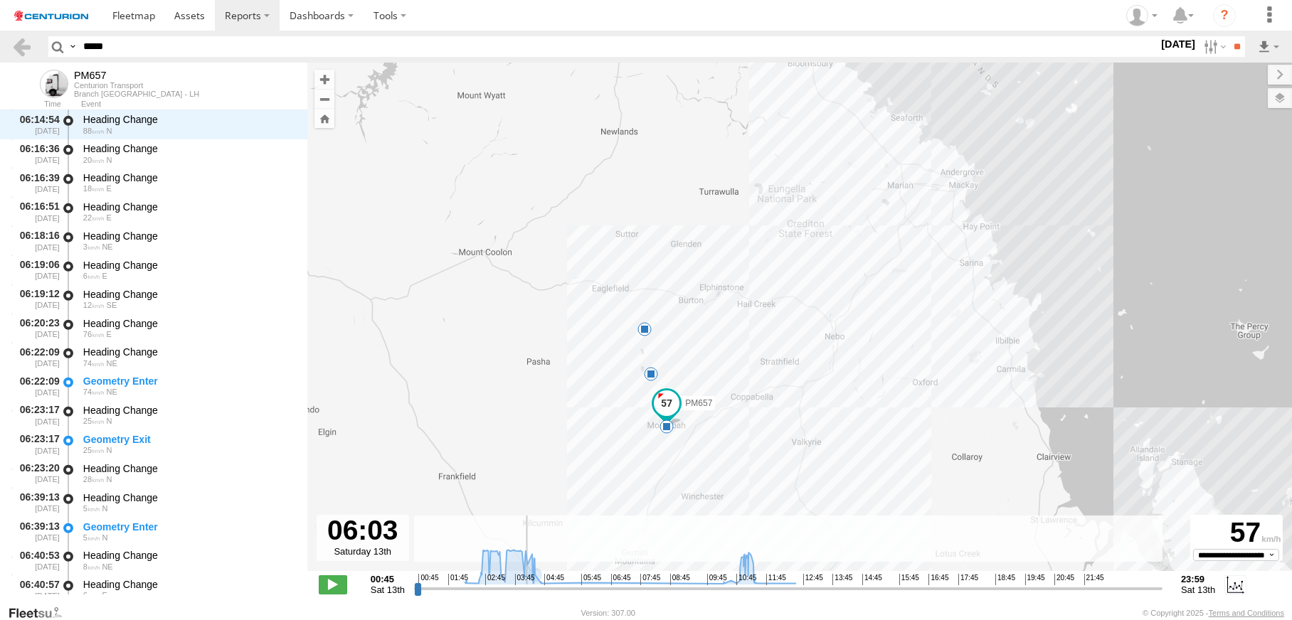
drag, startPoint x: 677, startPoint y: 588, endPoint x: 729, endPoint y: 586, distance: 51.2
click at [729, 586] on input "range" at bounding box center [788, 589] width 748 height 14
click at [674, 434] on span at bounding box center [666, 427] width 14 height 14
click at [674, 451] on div "PM657 07:01 Sat 15:25 Sat 17:03 Sat 17:03 [DATE] 06:16 [DATE] 12 [PERSON_NAME] …" at bounding box center [799, 325] width 985 height 524
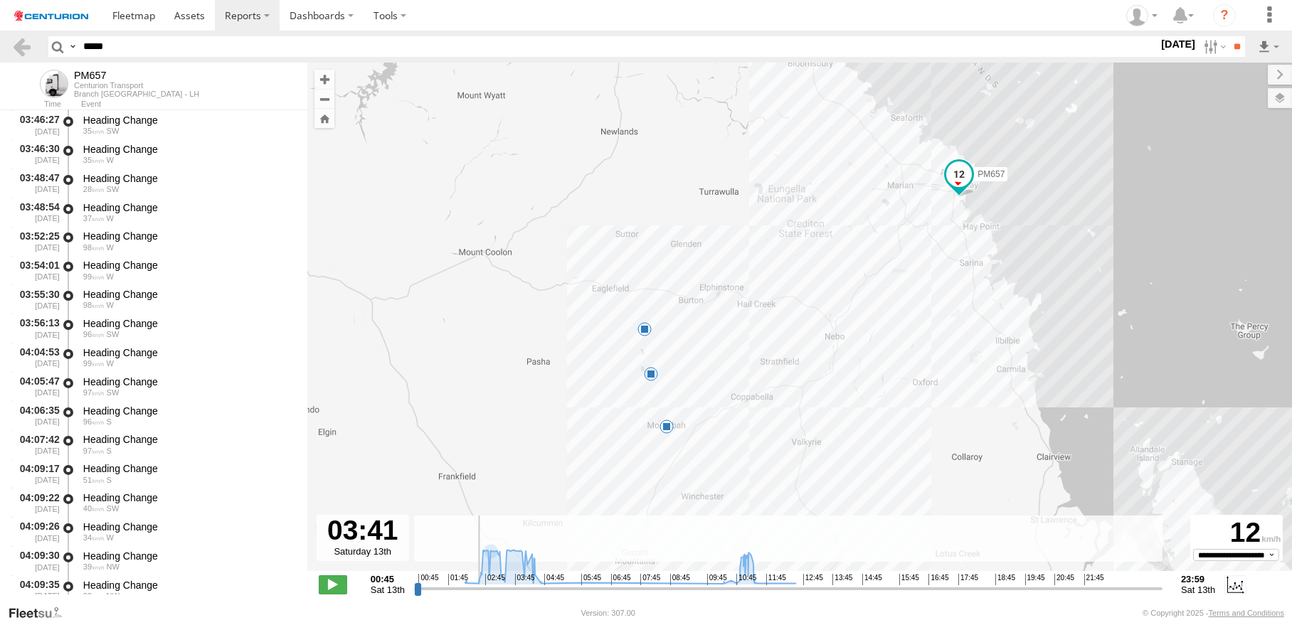
scroll to position [756, 0]
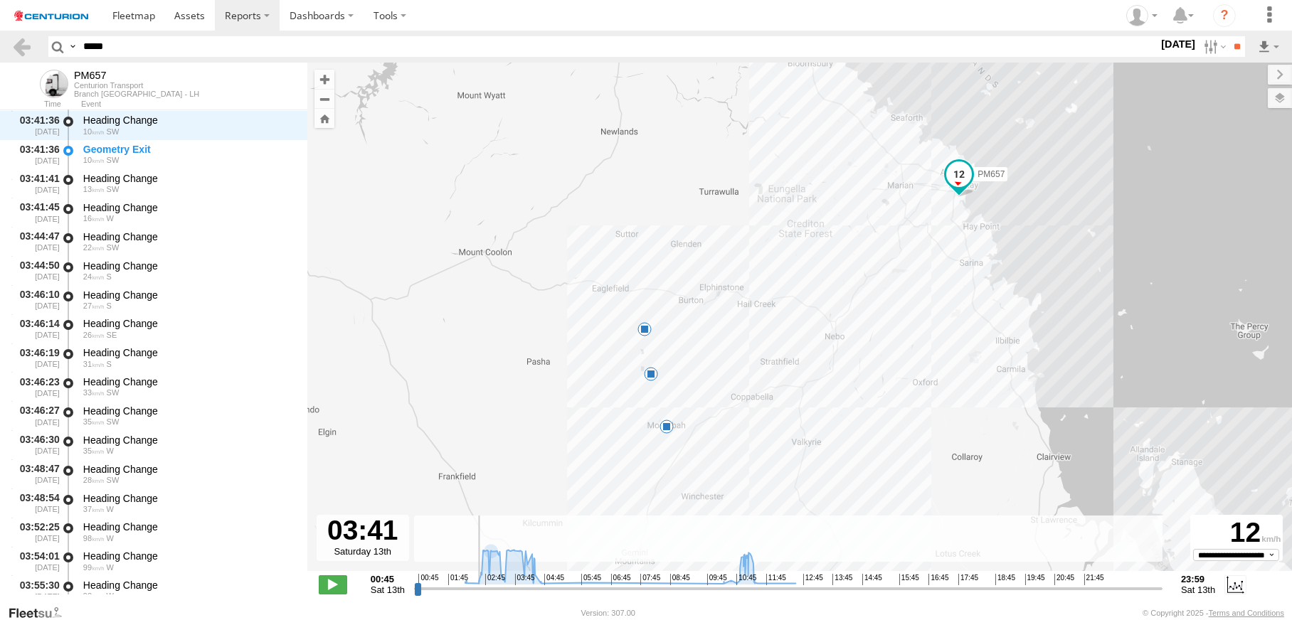
drag, startPoint x: 728, startPoint y: 582, endPoint x: 679, endPoint y: 580, distance: 48.4
click at [679, 582] on input "range" at bounding box center [788, 589] width 748 height 14
drag, startPoint x: 680, startPoint y: 541, endPoint x: 688, endPoint y: 540, distance: 7.9
click at [677, 541] on div "← Move left → Move right ↑ Move up ↓ Move down + Zoom in - Zoom out Home Jump l…" at bounding box center [799, 334] width 985 height 542
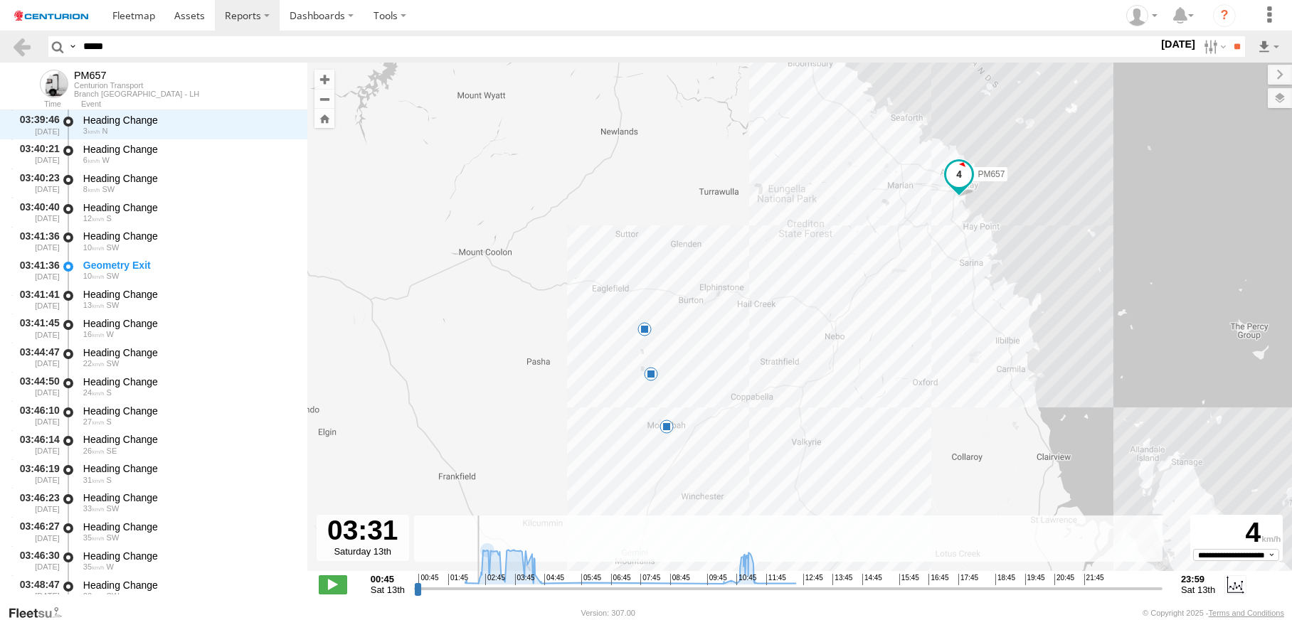
click at [676, 588] on input "range" at bounding box center [788, 589] width 748 height 14
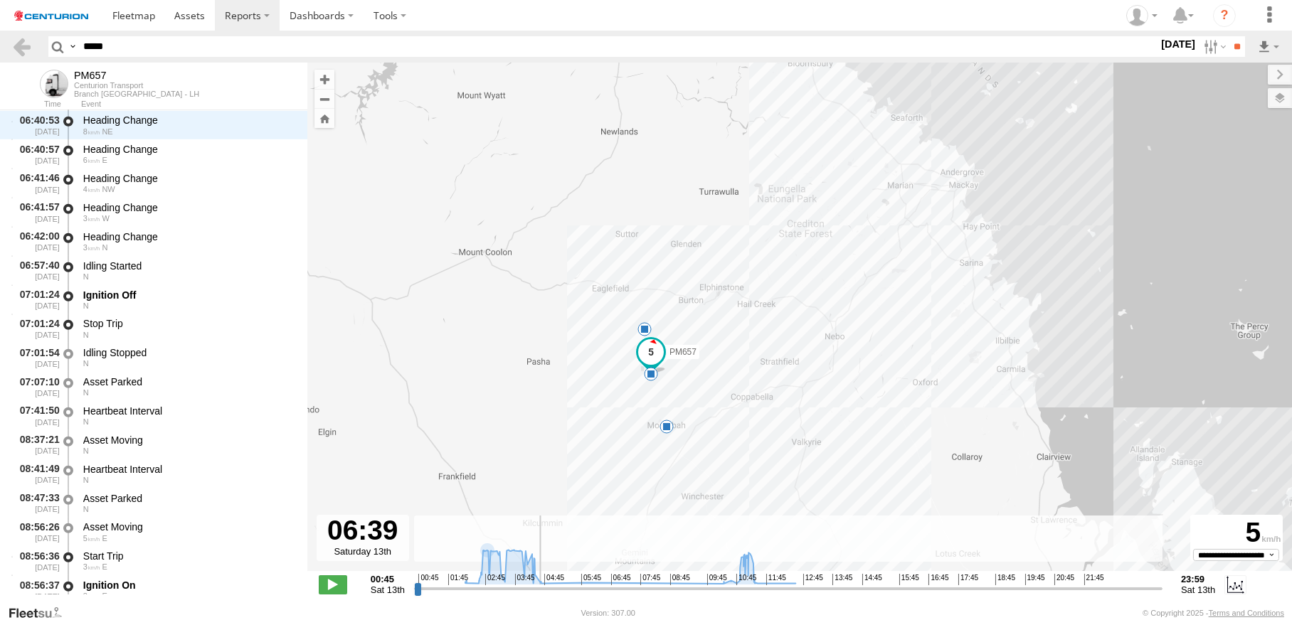
scroll to position [3401, 0]
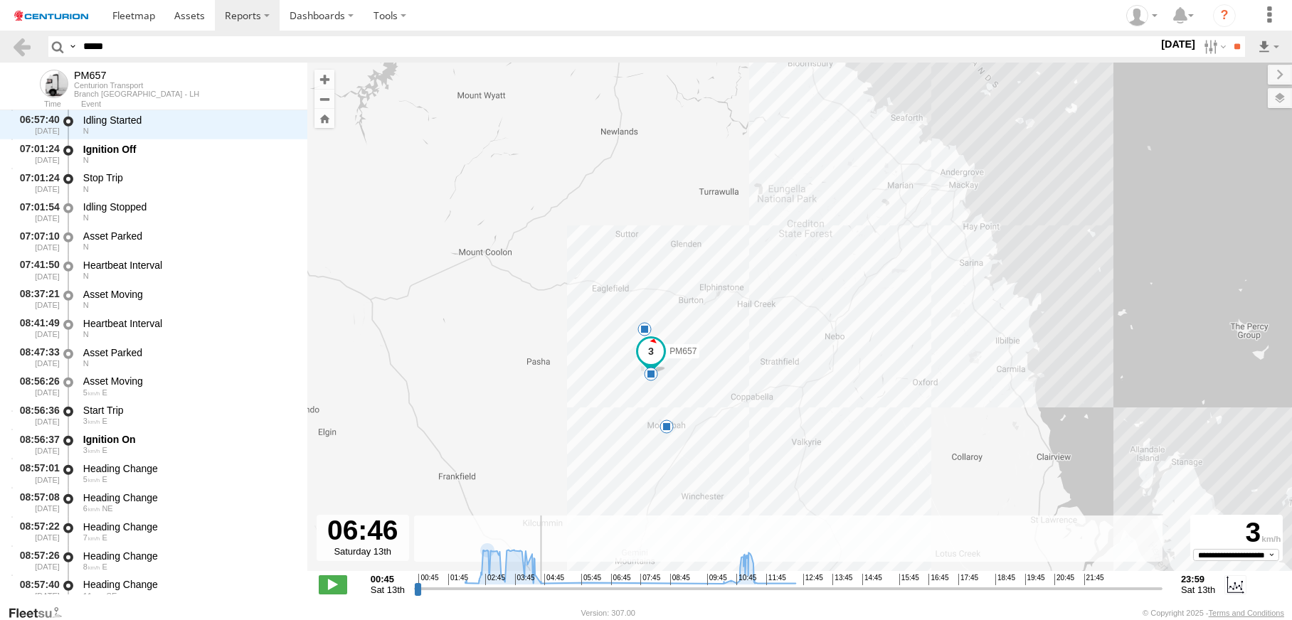
drag, startPoint x: 676, startPoint y: 588, endPoint x: 743, endPoint y: 584, distance: 67.0
click at [743, 584] on input "range" at bounding box center [788, 589] width 748 height 14
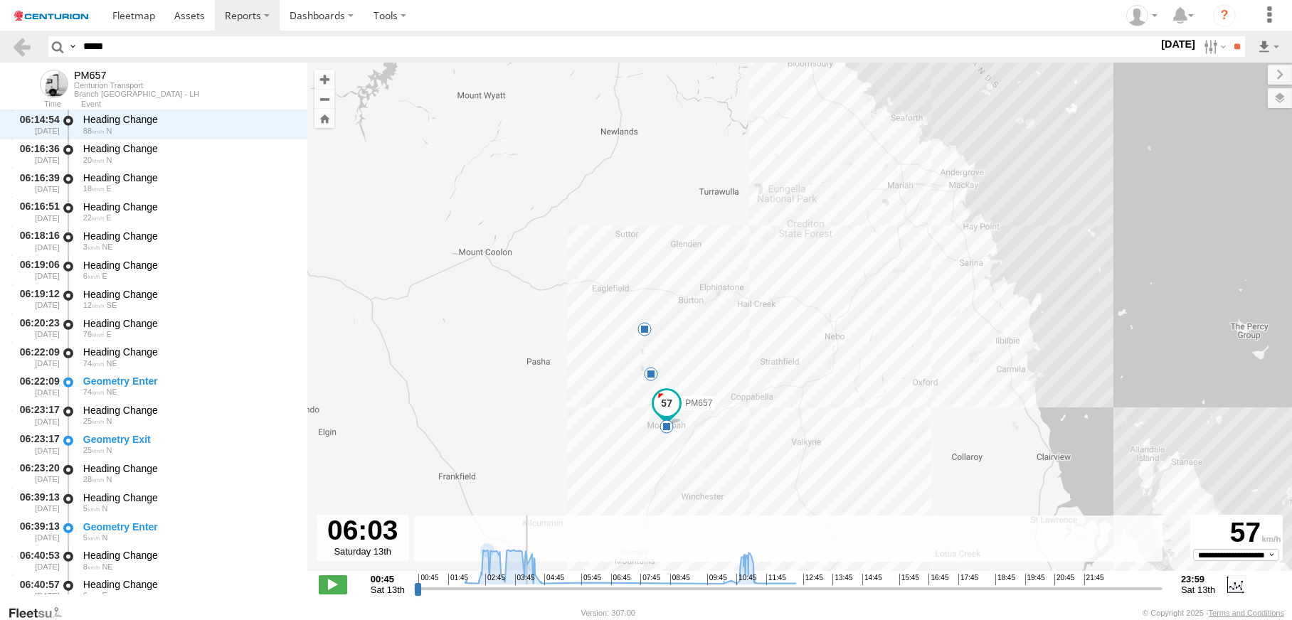
scroll to position [2790, 0]
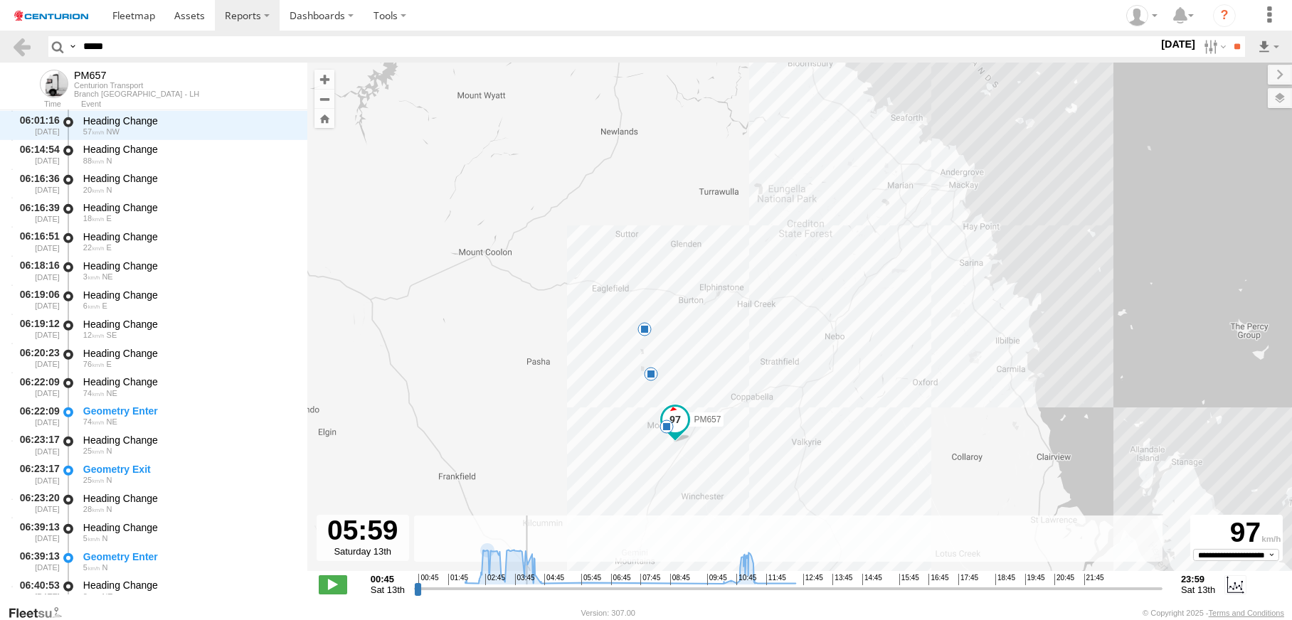
drag, startPoint x: 743, startPoint y: 586, endPoint x: 727, endPoint y: 586, distance: 15.7
click at [727, 586] on input "range" at bounding box center [788, 589] width 748 height 14
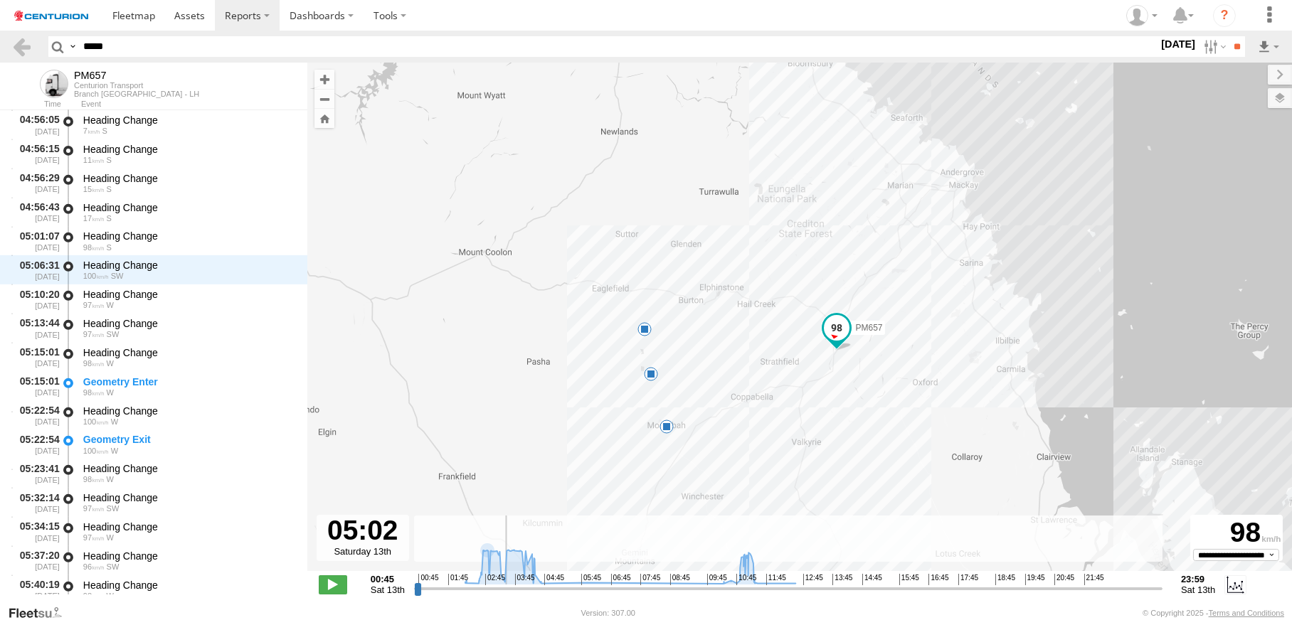
click at [705, 587] on input "range" at bounding box center [788, 589] width 748 height 14
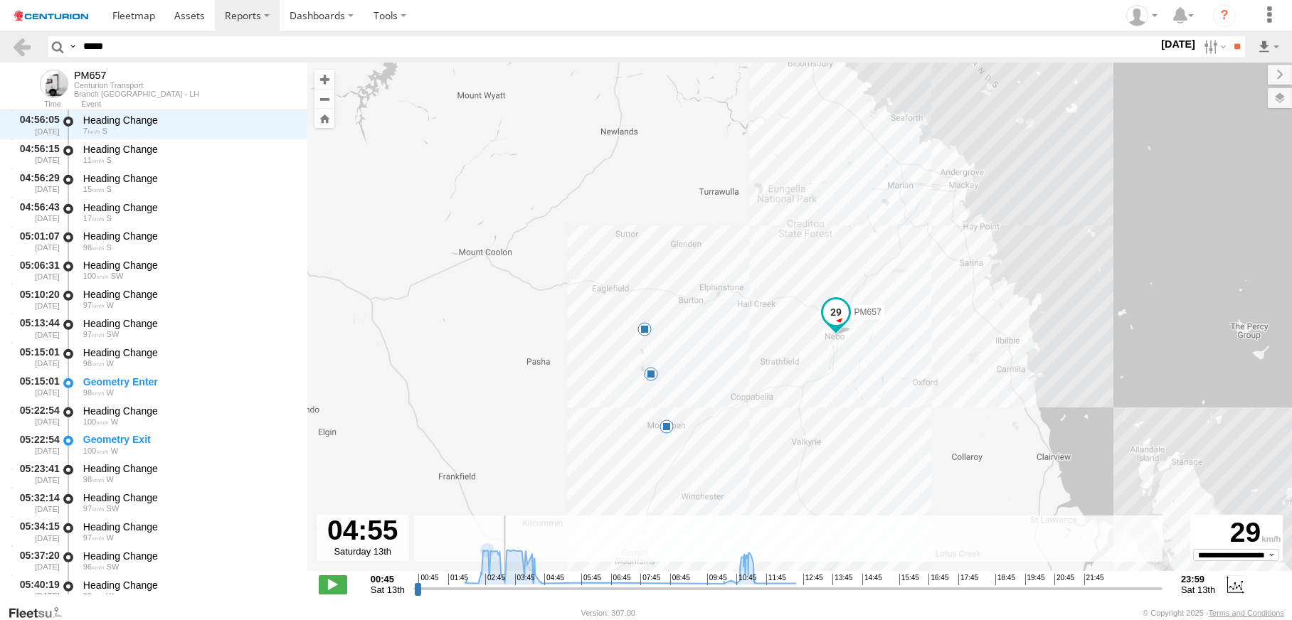
scroll to position [2093, 0]
click at [706, 584] on input "range" at bounding box center [788, 589] width 748 height 14
click at [955, 366] on div "PM657 07:01 Sat 15:25 Sat 17:03 Sat" at bounding box center [799, 325] width 985 height 524
click at [849, 326] on span at bounding box center [836, 313] width 26 height 26
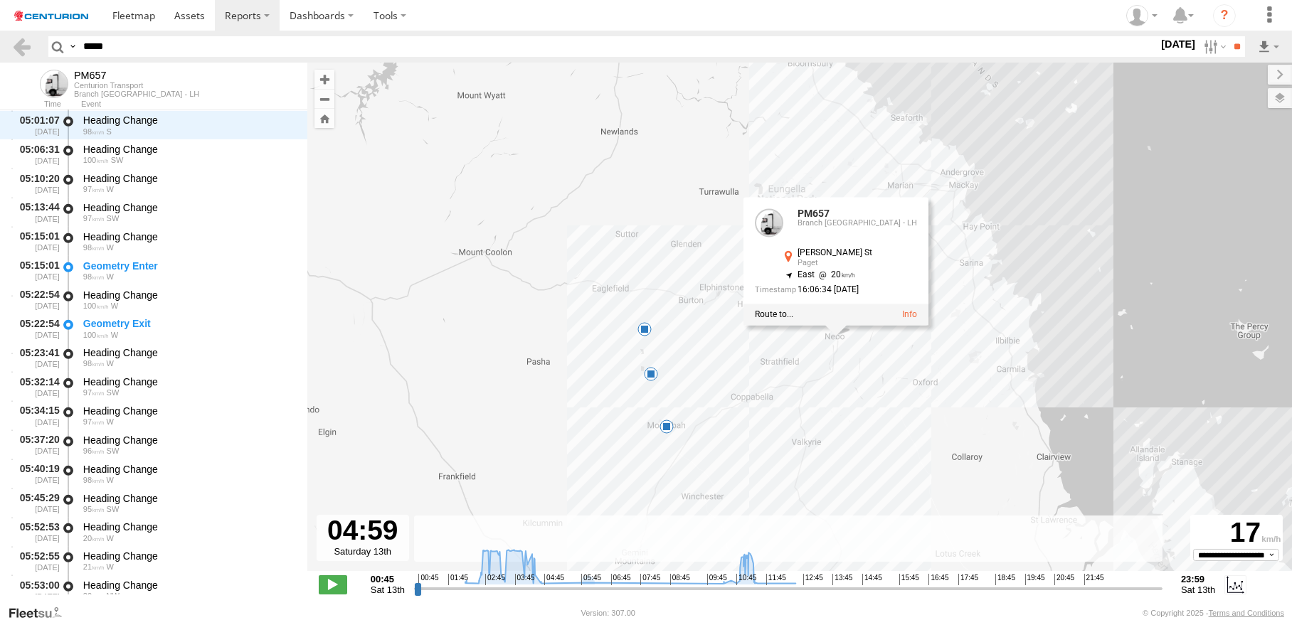
click at [947, 388] on div "PM657 07:01 Sat 15:25 Sat 17:03 Sat PM657 Branch [GEOGRAPHIC_DATA] - [PERSON_NA…" at bounding box center [799, 325] width 985 height 524
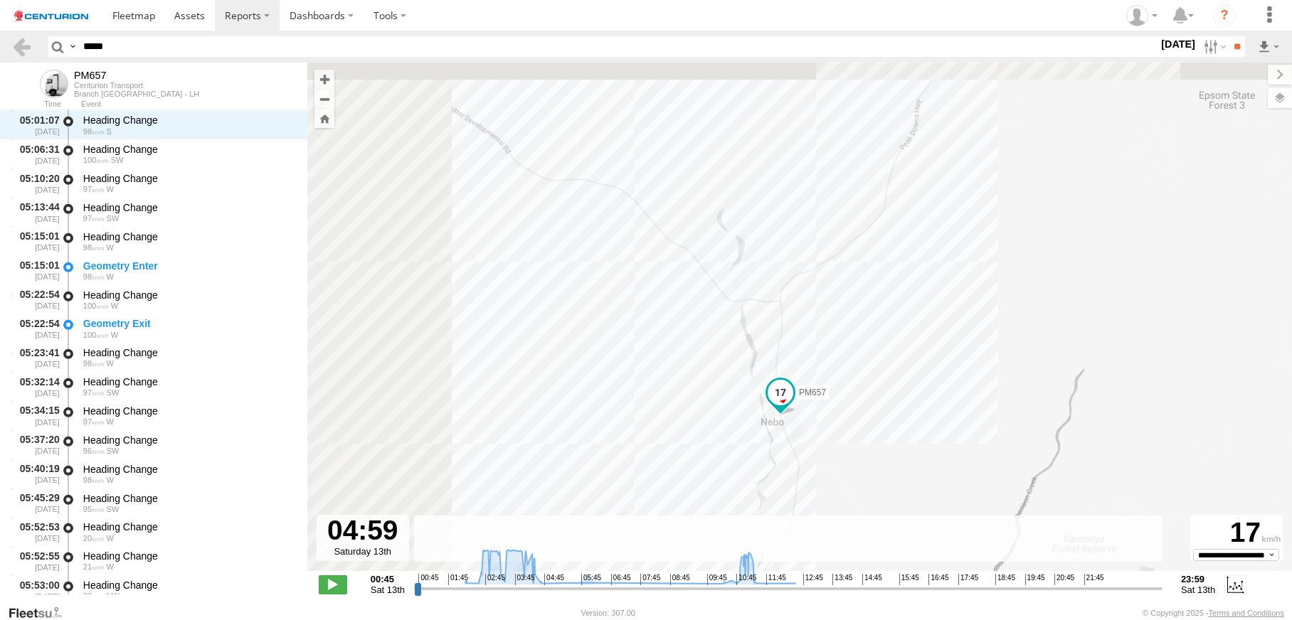
drag, startPoint x: 796, startPoint y: 162, endPoint x: 974, endPoint y: 605, distance: 477.6
click at [974, 605] on body "?" at bounding box center [646, 310] width 1292 height 620
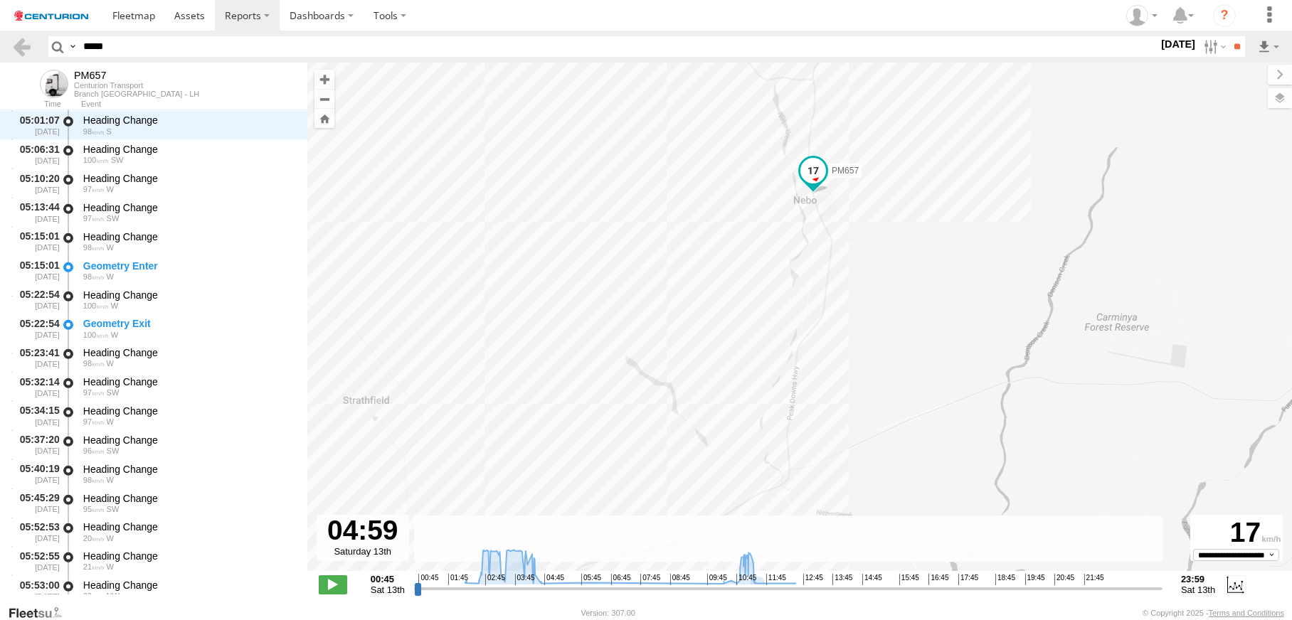
drag, startPoint x: 968, startPoint y: 398, endPoint x: 998, endPoint y: 174, distance: 226.1
click at [998, 174] on div "PM657 07:01 Sat 15:25 Sat 17:03 Sat" at bounding box center [799, 325] width 985 height 524
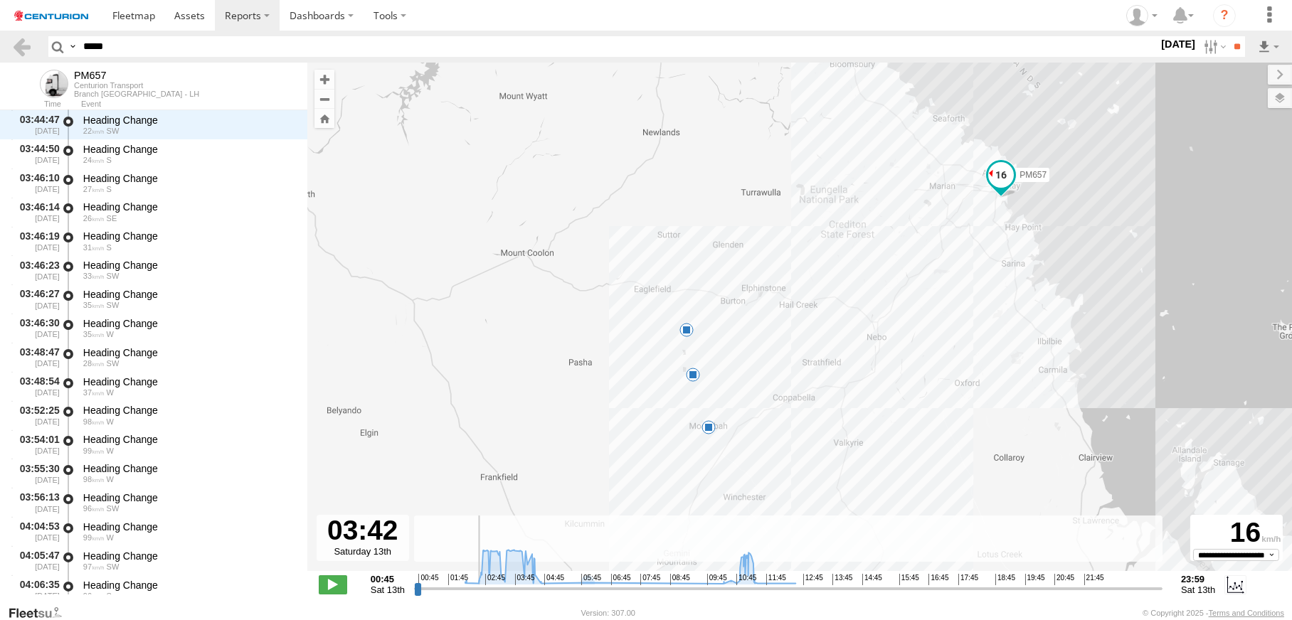
scroll to position [756, 0]
drag, startPoint x: 705, startPoint y: 585, endPoint x: 679, endPoint y: 586, distance: 25.7
click at [679, 586] on input "range" at bounding box center [788, 589] width 748 height 14
click at [676, 582] on input "range" at bounding box center [788, 589] width 748 height 14
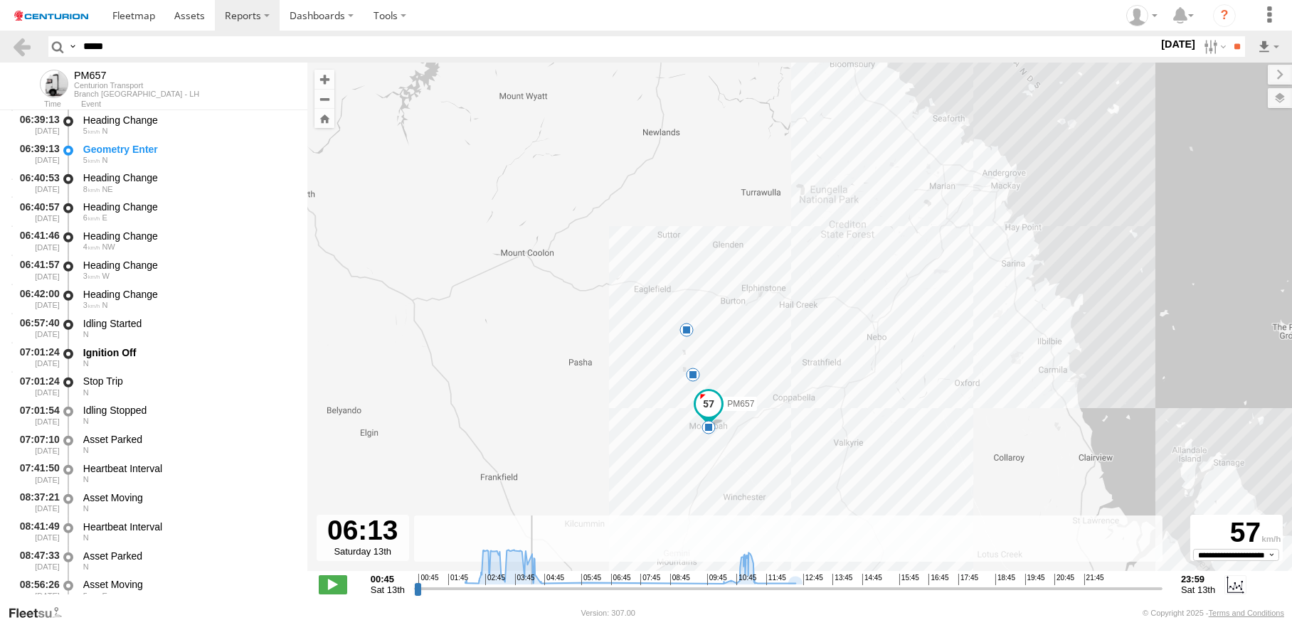
scroll to position [3198, 0]
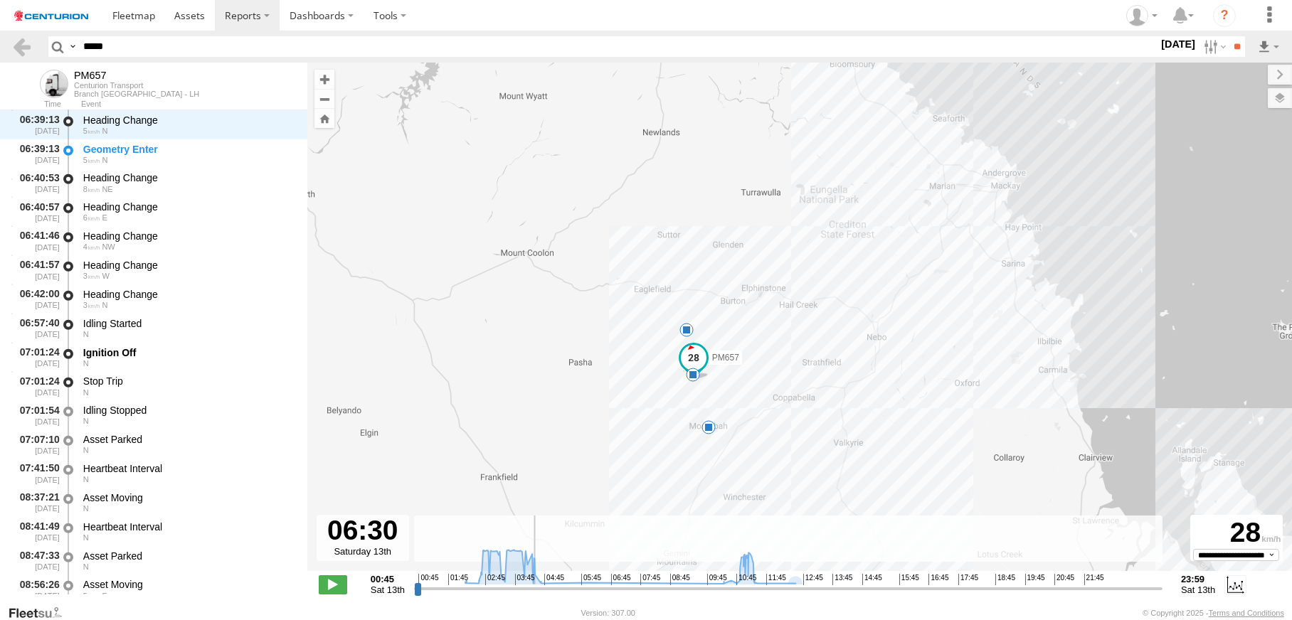
drag, startPoint x: 676, startPoint y: 576, endPoint x: 738, endPoint y: 581, distance: 62.0
click at [738, 582] on input "range" at bounding box center [788, 589] width 748 height 14
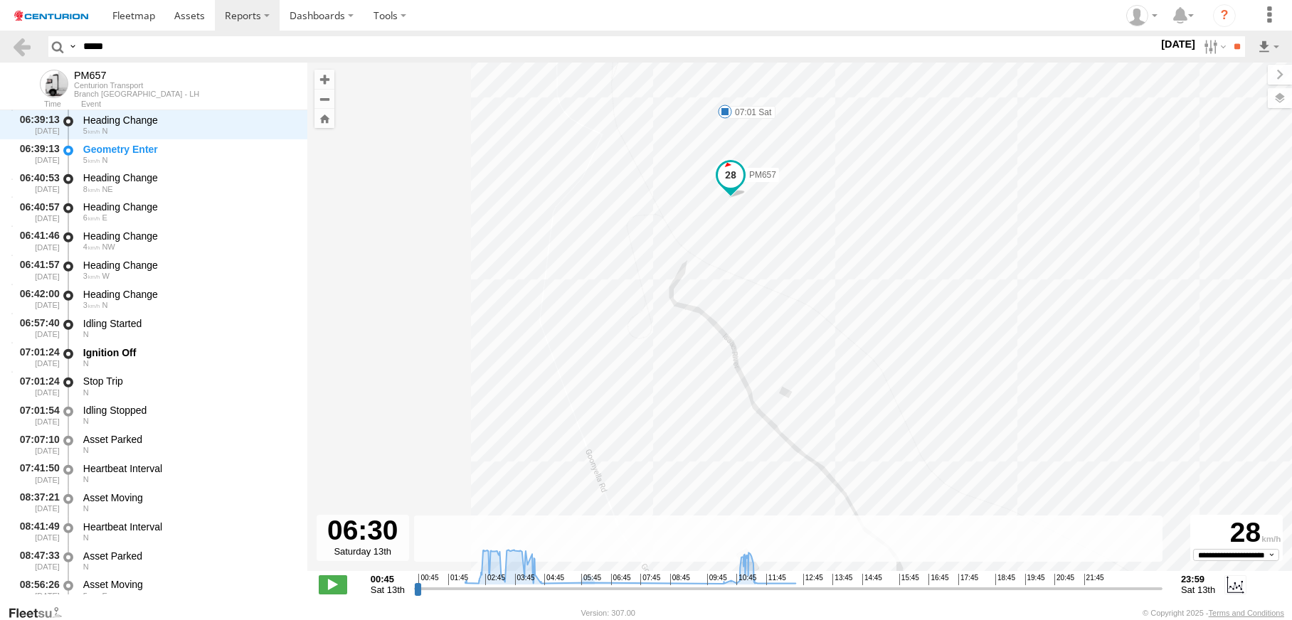
drag, startPoint x: 844, startPoint y: 199, endPoint x: 536, endPoint y: 559, distance: 473.8
click at [536, 559] on div "← Move left → Move right ↑ Move up ↓ Move down + Zoom in - Zoom out Home Jump l…" at bounding box center [799, 334] width 985 height 542
drag, startPoint x: 887, startPoint y: 294, endPoint x: 833, endPoint y: 455, distance: 169.6
click at [833, 455] on div "PM657 07:01 Sat 15:25 Sat 17:03 Sat" at bounding box center [799, 325] width 985 height 524
click at [738, 588] on input "range" at bounding box center [788, 589] width 748 height 14
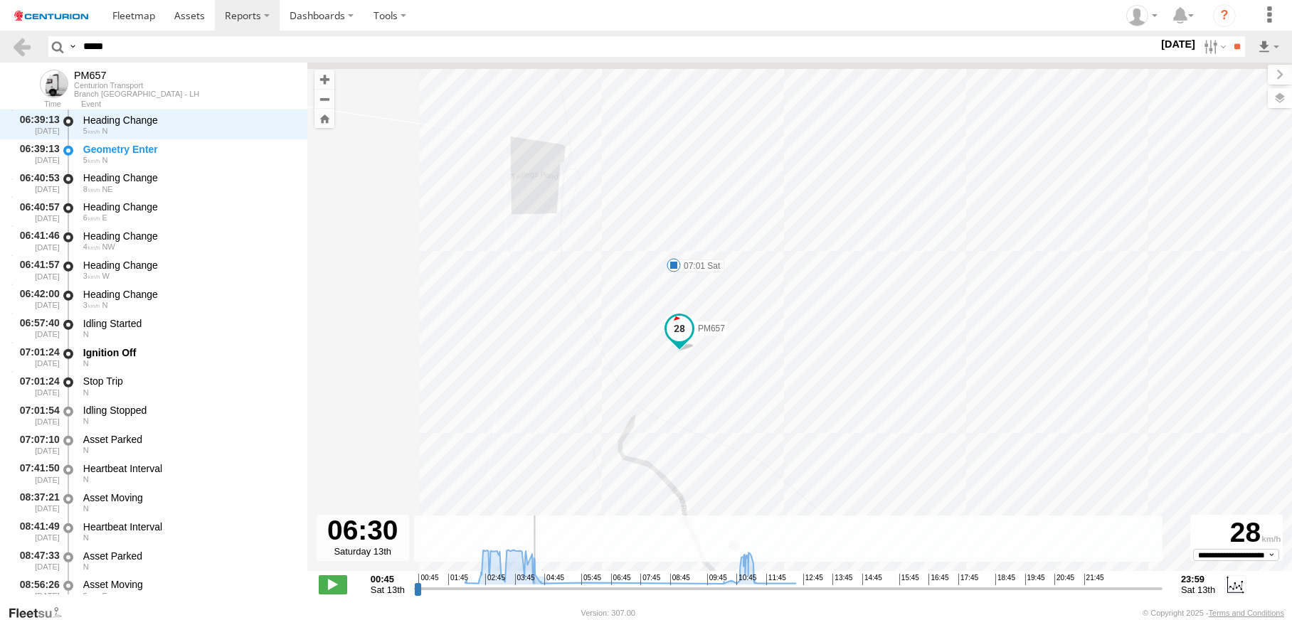
click at [738, 594] on input "range" at bounding box center [788, 589] width 748 height 14
click at [943, 355] on div "PM657 07:01 Sat 15:25 Sat 17:03 Sat" at bounding box center [799, 325] width 985 height 524
click at [681, 270] on span at bounding box center [674, 265] width 14 height 14
click at [861, 344] on div "PM657 07:01 Sat 15:25 Sat 17:03 Sat 07:01 [DATE] 08:56 [DATE] 1 55 Client_Site_…" at bounding box center [799, 325] width 985 height 524
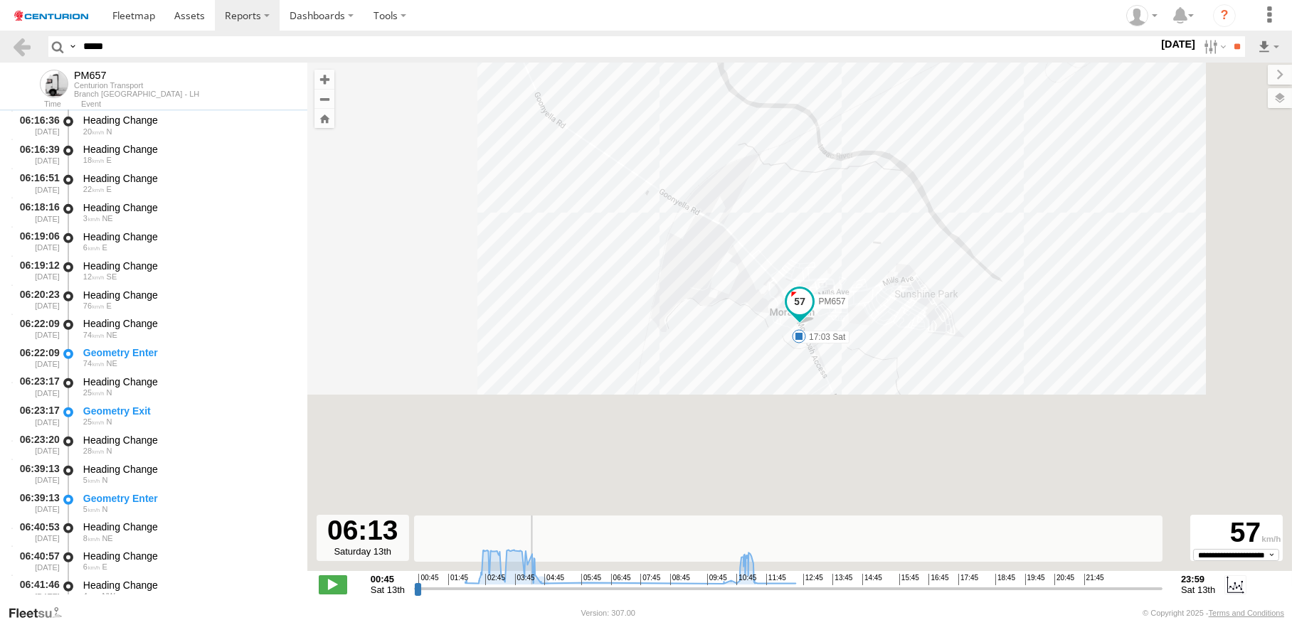
scroll to position [2820, 0]
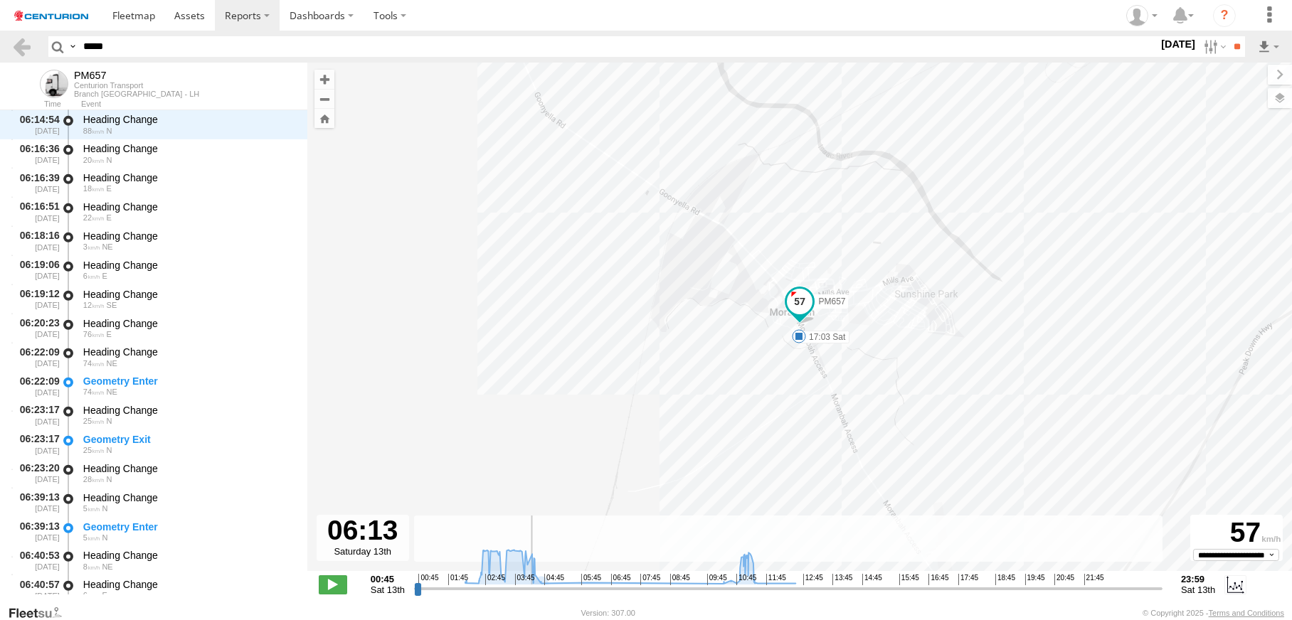
click at [731, 582] on input "range" at bounding box center [788, 589] width 748 height 14
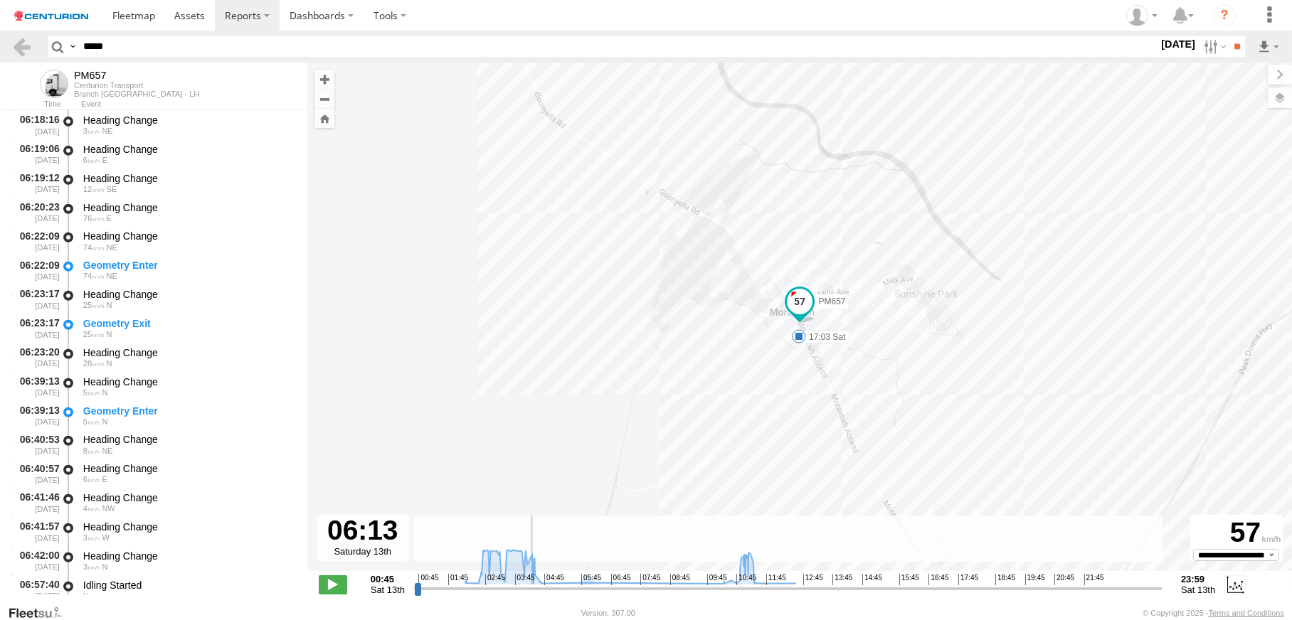
scroll to position [3052, 0]
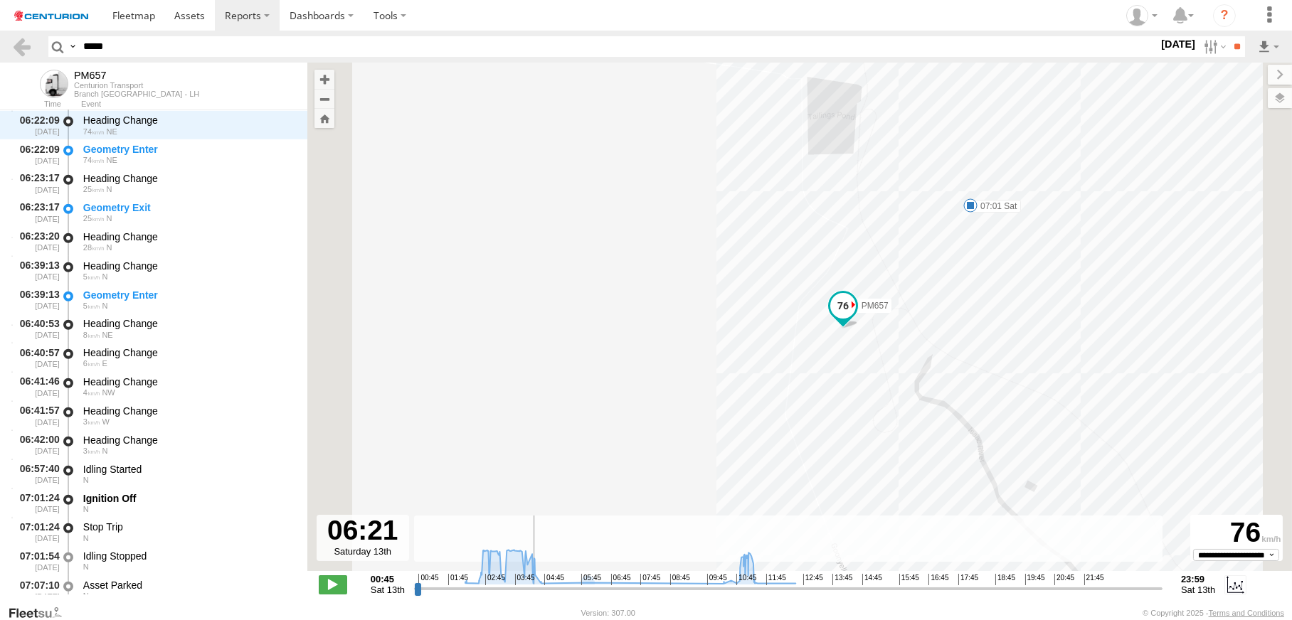
type input "**********"
click at [734, 582] on input "range" at bounding box center [788, 589] width 748 height 14
